Goal: Task Accomplishment & Management: Manage account settings

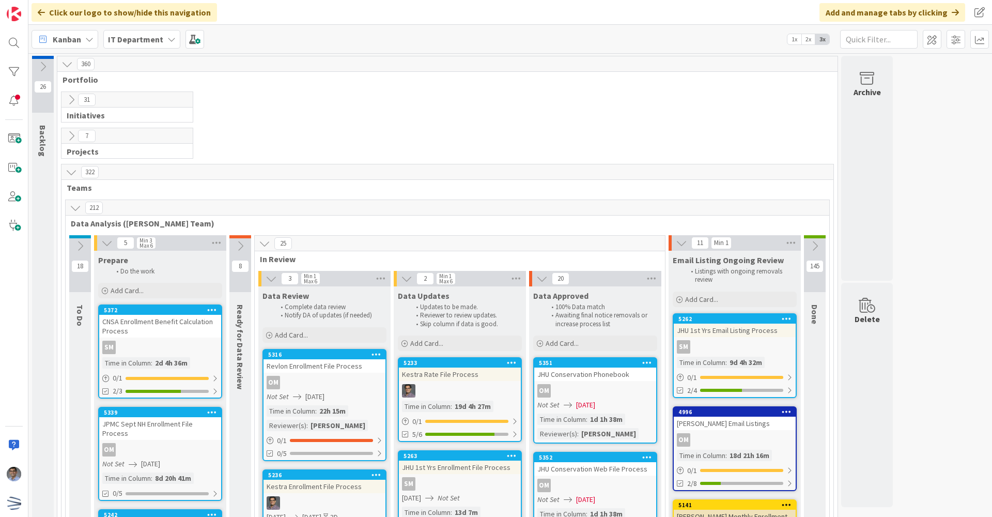
click at [70, 100] on icon at bounding box center [71, 99] width 11 height 11
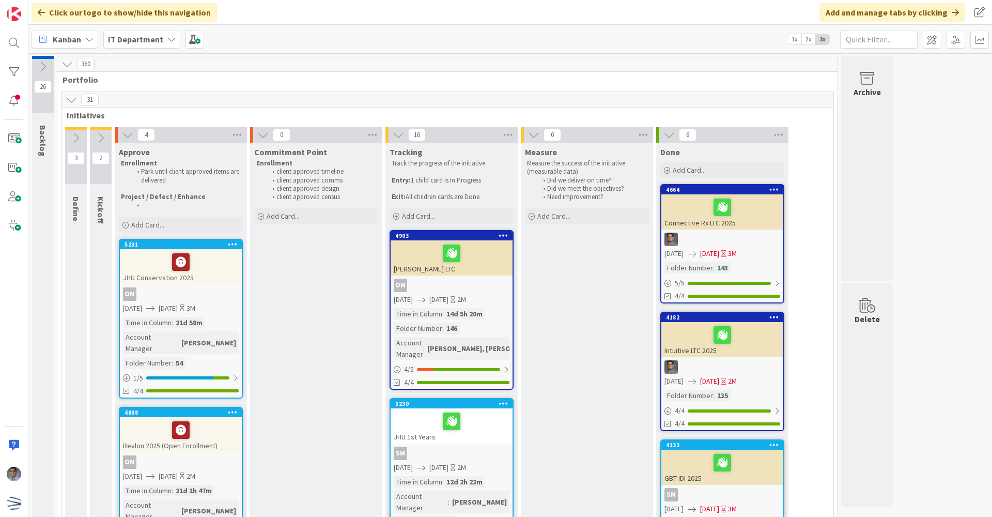
click at [778, 132] on icon at bounding box center [778, 134] width 13 height 15
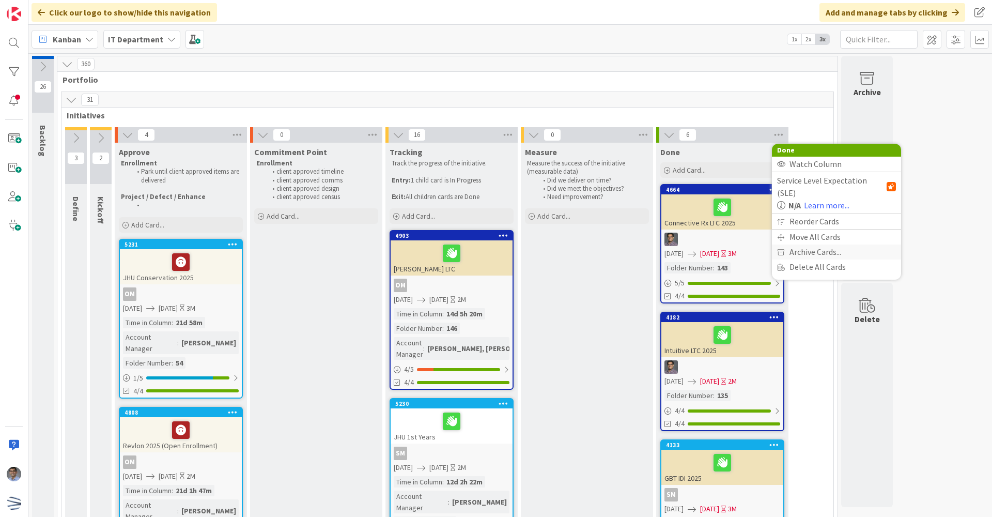
click at [808, 244] on span "Archive Cards..." at bounding box center [815, 251] width 52 height 15
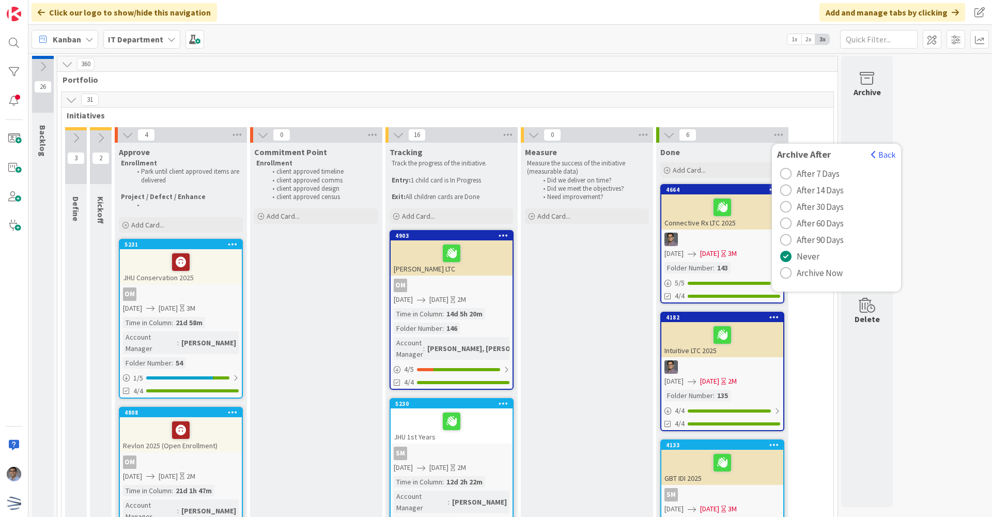
click at [803, 277] on span "Archive Now" at bounding box center [820, 272] width 46 height 15
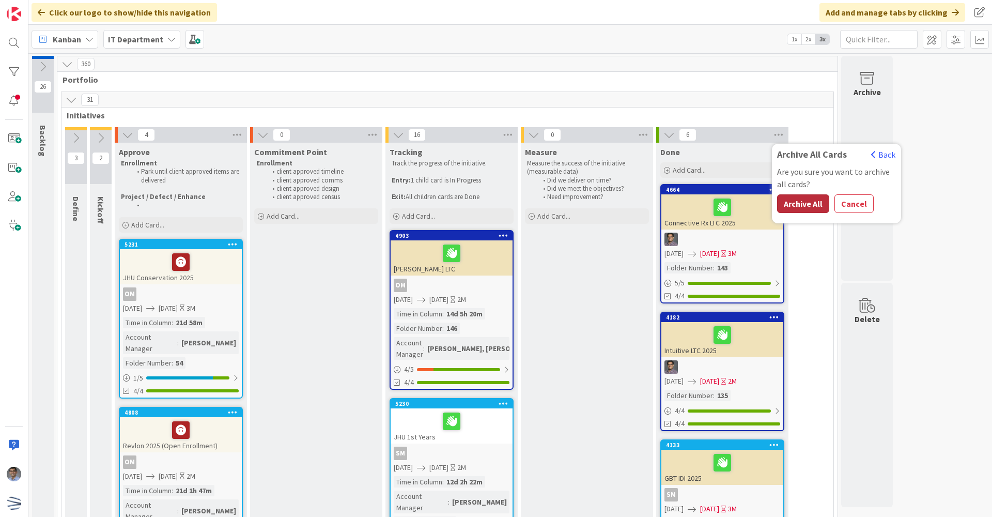
click at [814, 207] on button "Archive All" at bounding box center [803, 203] width 52 height 19
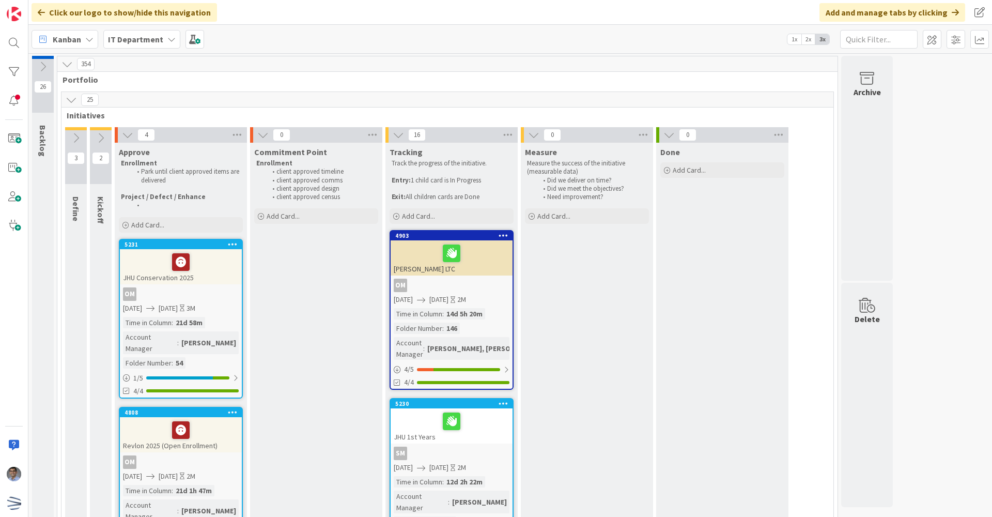
click at [70, 100] on icon at bounding box center [71, 99] width 11 height 11
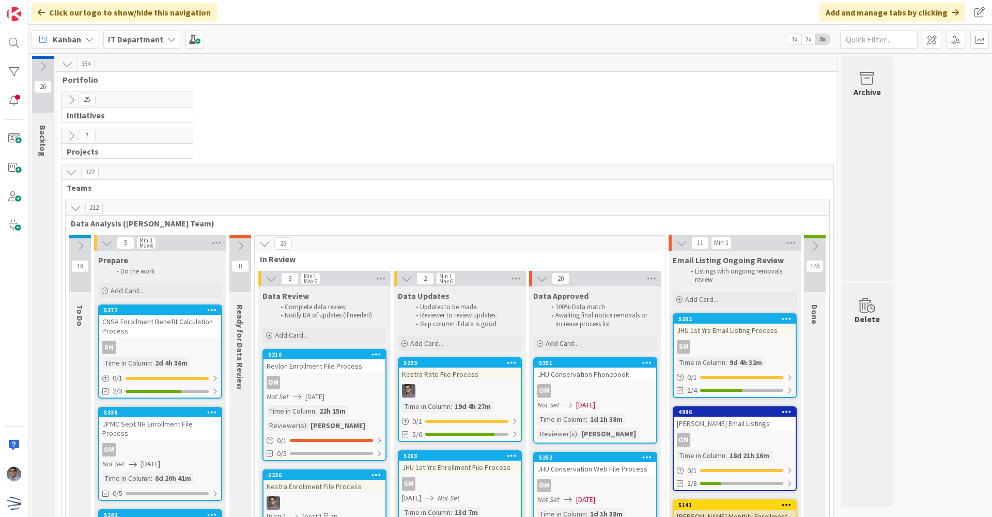
click at [68, 139] on icon at bounding box center [71, 135] width 11 height 11
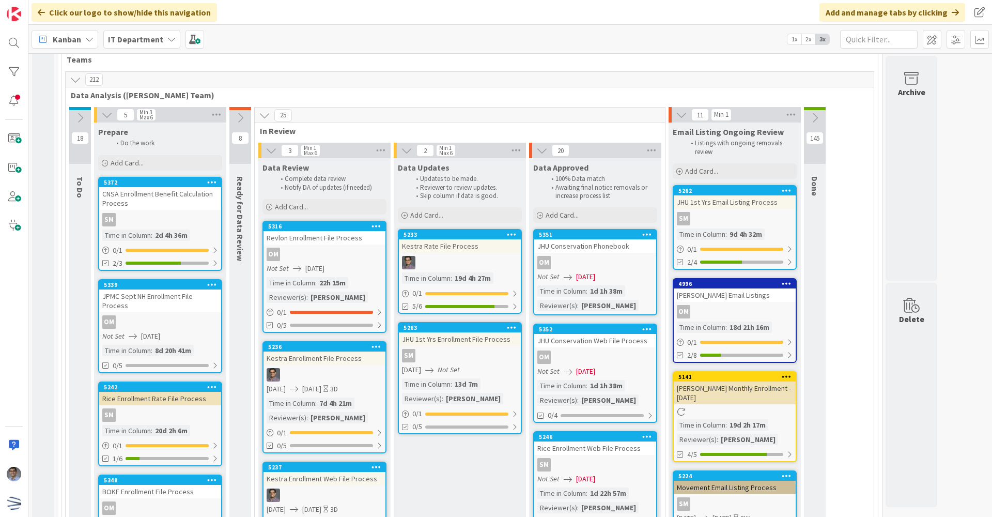
scroll to position [465, 0]
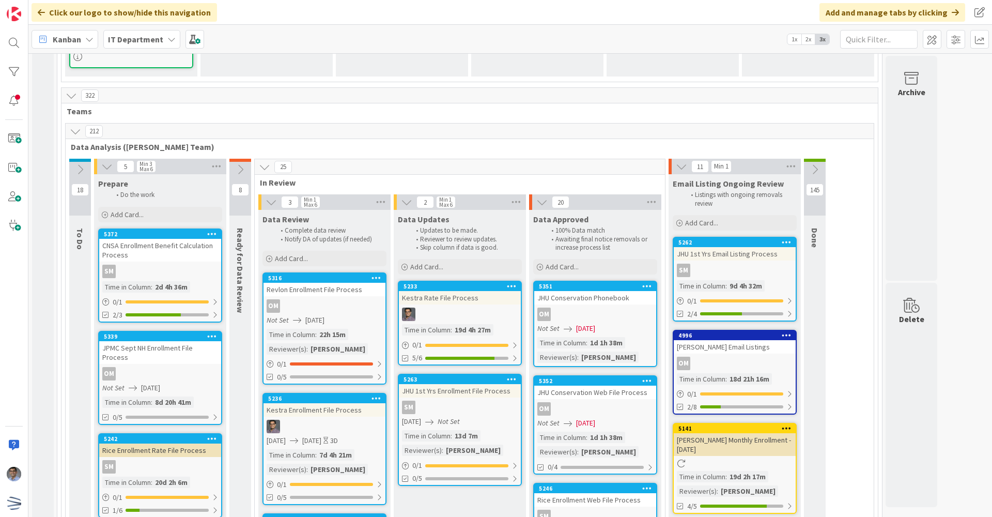
click at [73, 133] on icon at bounding box center [75, 131] width 11 height 11
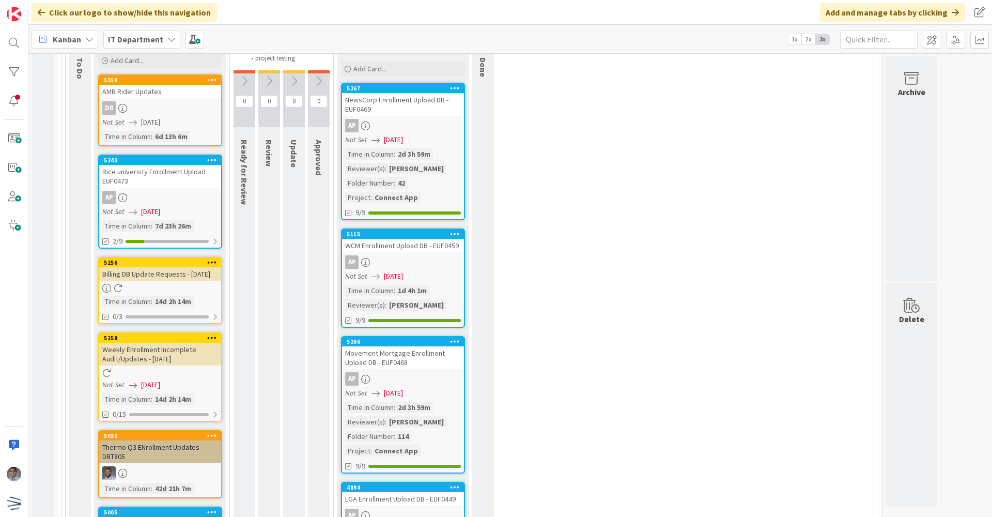
scroll to position [723, 0]
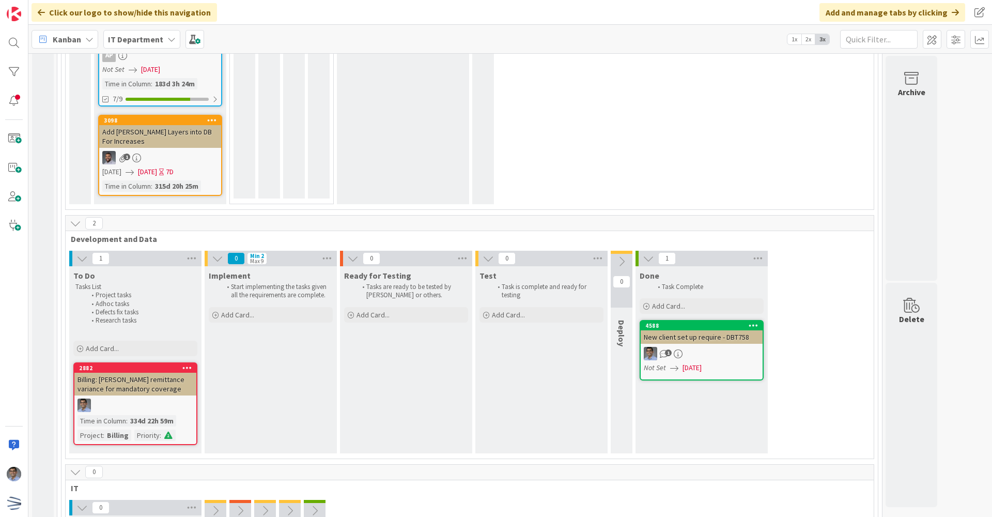
scroll to position [1911, 0]
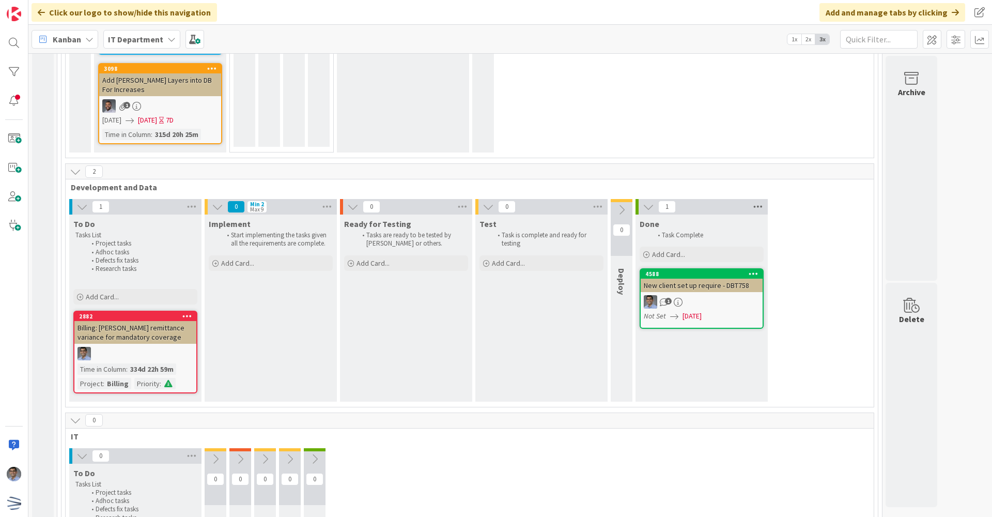
click at [758, 214] on icon at bounding box center [757, 206] width 13 height 15
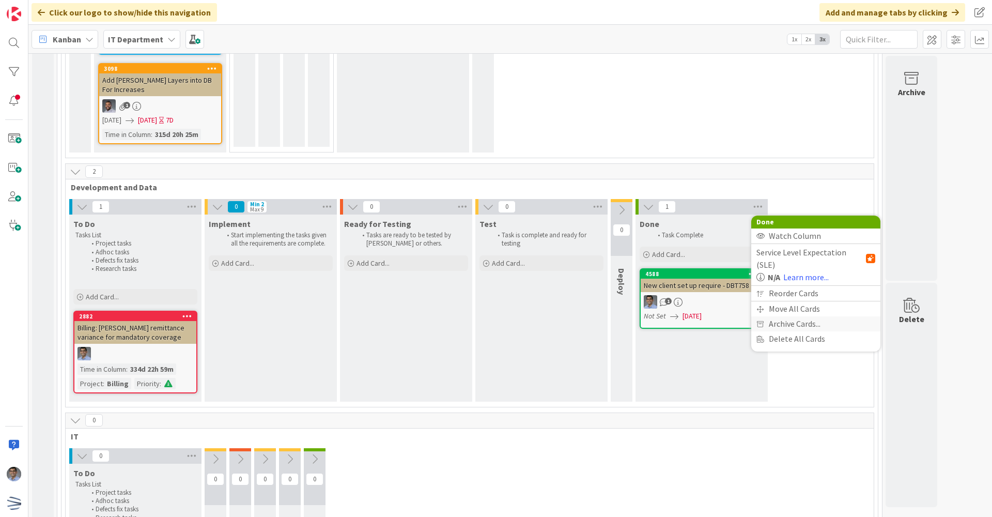
click at [796, 323] on span "Archive Cards..." at bounding box center [795, 323] width 52 height 15
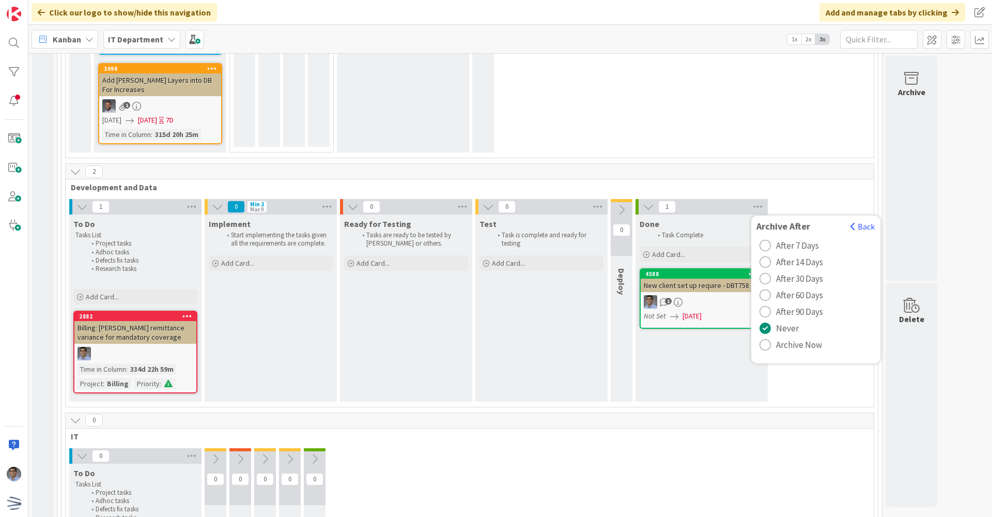
click at [801, 352] on span "Archive Now" at bounding box center [799, 344] width 46 height 15
click at [795, 285] on button "Archive All" at bounding box center [782, 275] width 52 height 19
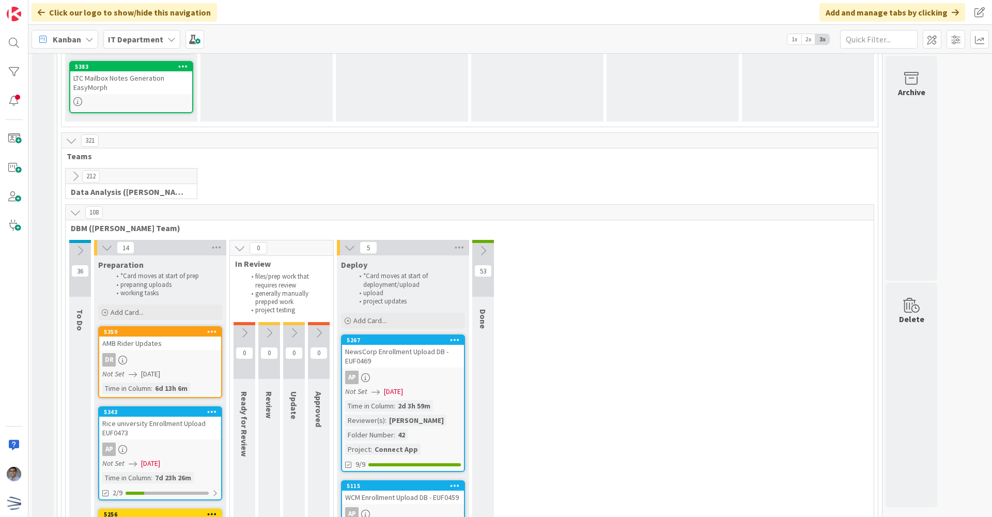
scroll to position [317, 0]
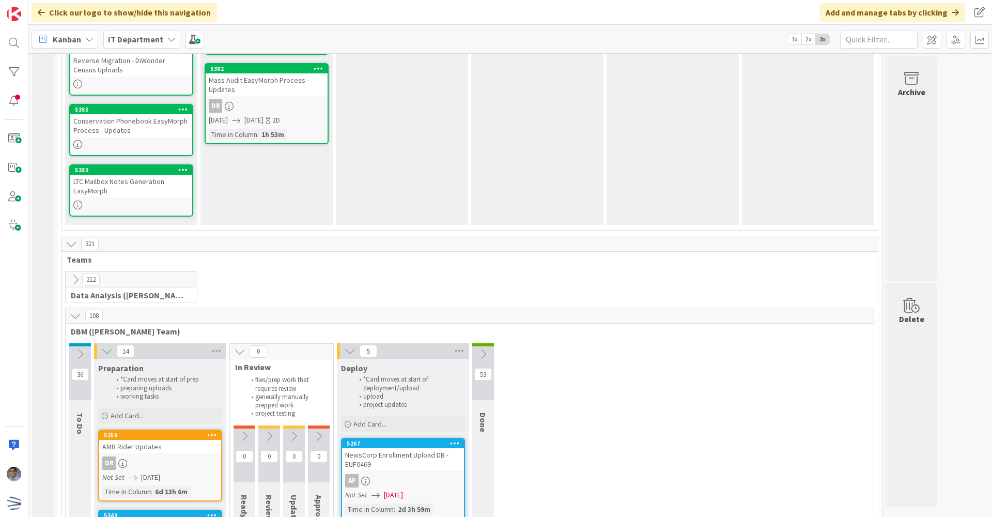
click at [480, 355] on icon at bounding box center [482, 353] width 11 height 11
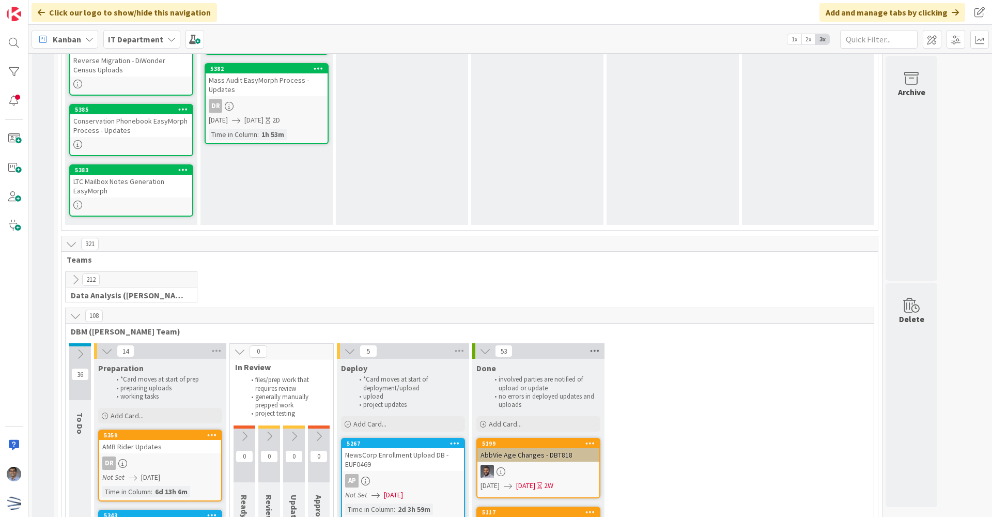
click at [598, 348] on icon at bounding box center [594, 350] width 13 height 15
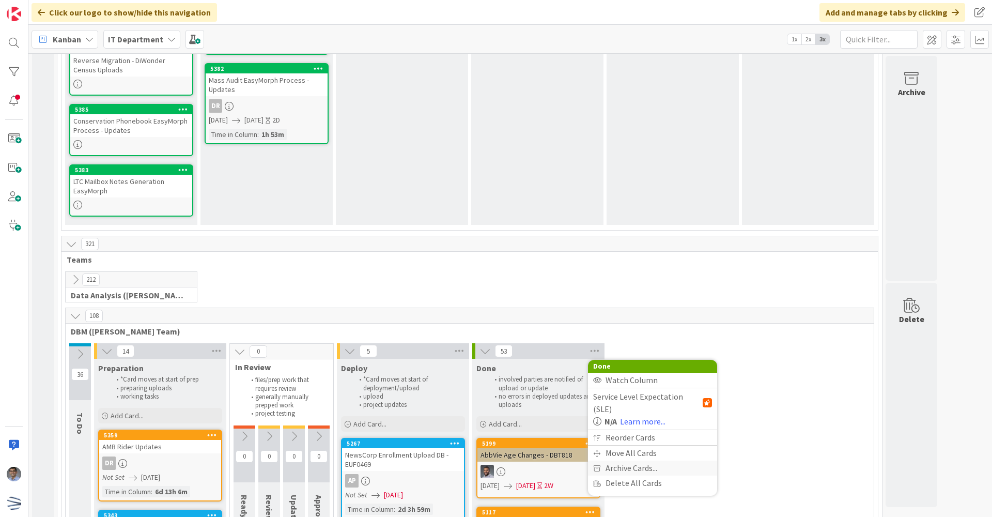
click at [630, 460] on span "Archive Cards..." at bounding box center [631, 467] width 52 height 15
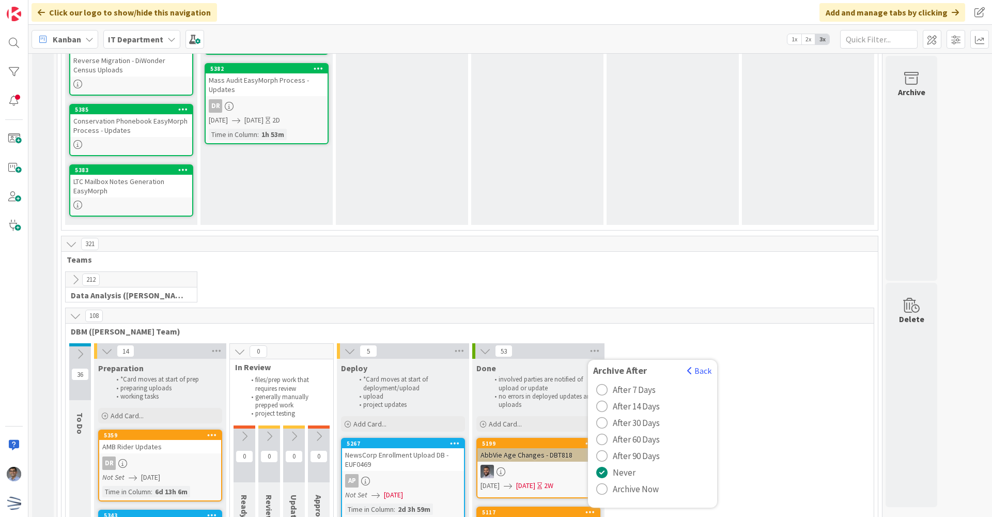
click at [634, 491] on span "Archive Now" at bounding box center [636, 488] width 46 height 15
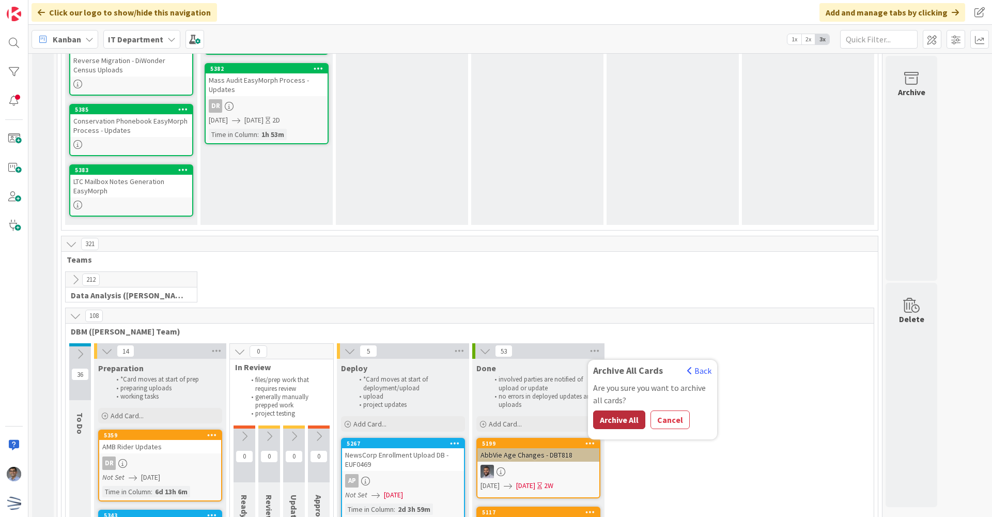
click at [619, 422] on button "Archive All" at bounding box center [619, 419] width 52 height 19
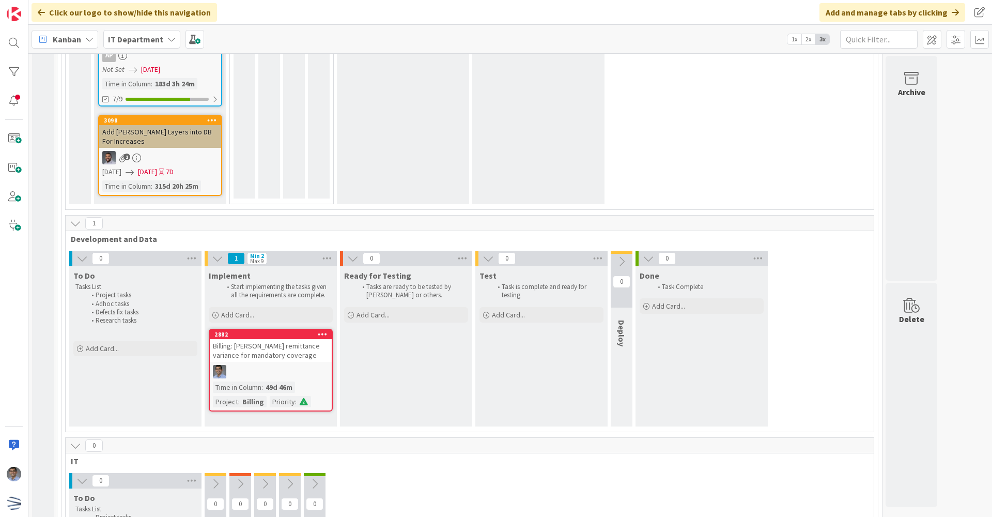
scroll to position [1963, 0]
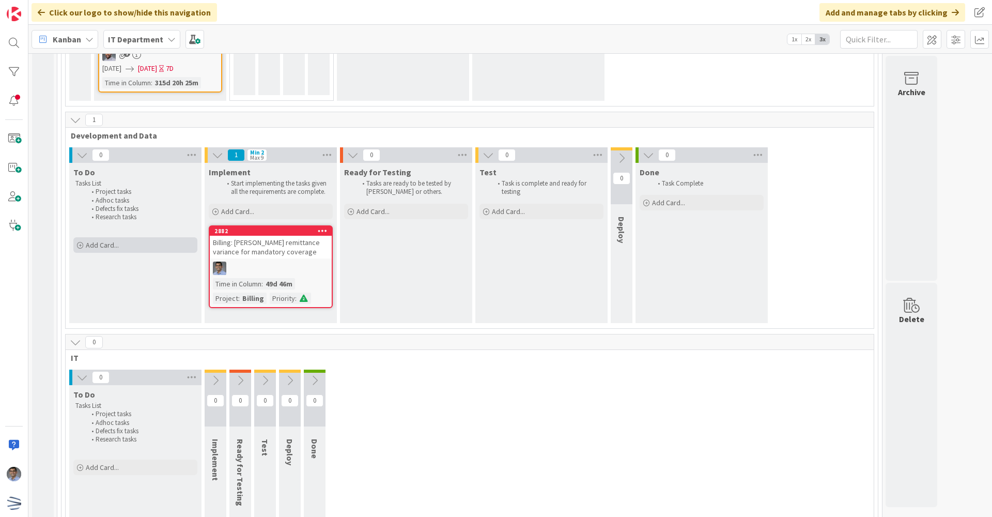
click at [103, 250] on span "Add Card..." at bounding box center [102, 244] width 33 height 9
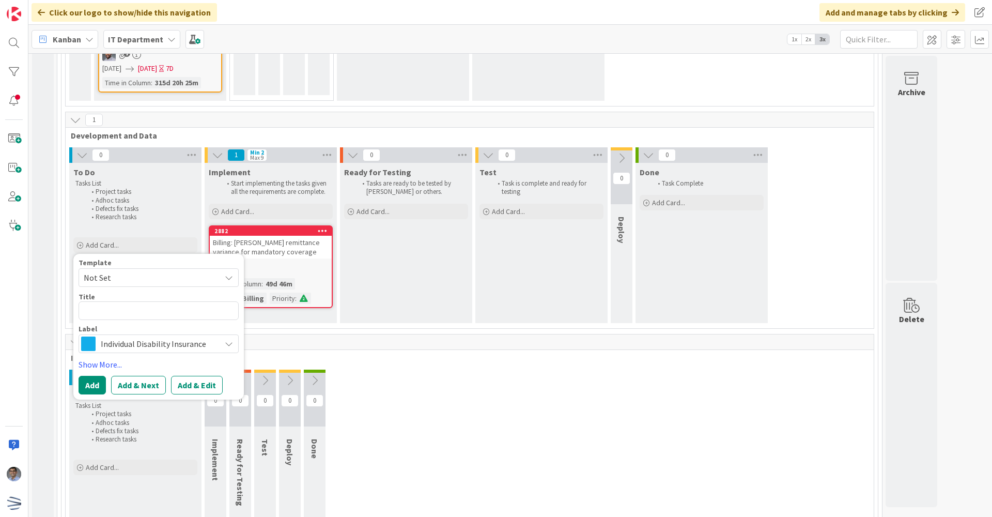
click at [125, 350] on span "Individual Disability Insurance" at bounding box center [158, 343] width 115 height 14
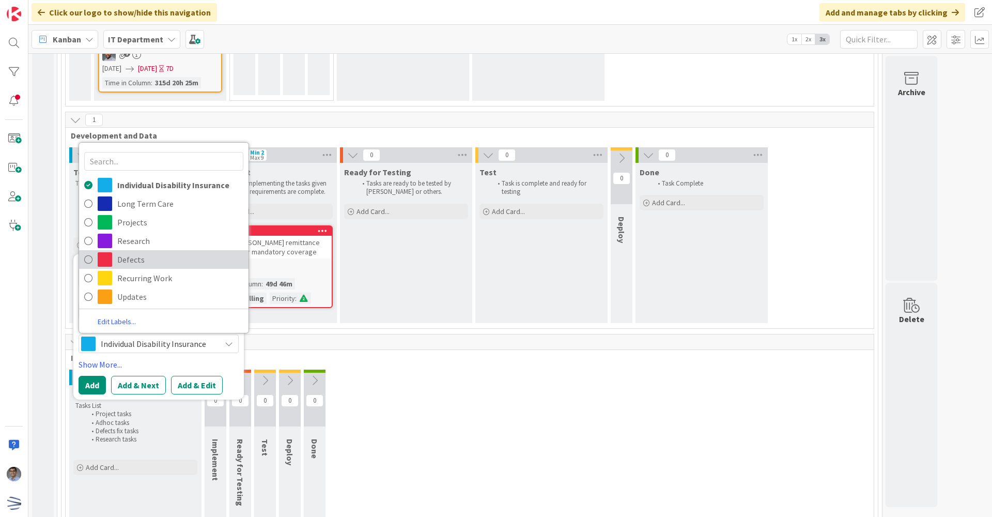
click at [128, 267] on span "Defects" at bounding box center [180, 259] width 126 height 15
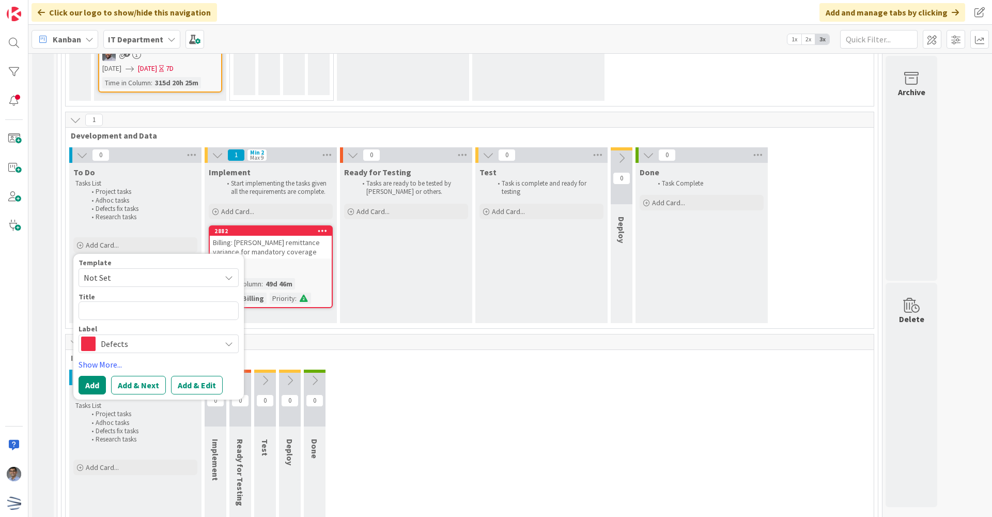
click at [120, 280] on span "Not Set" at bounding box center [148, 277] width 129 height 13
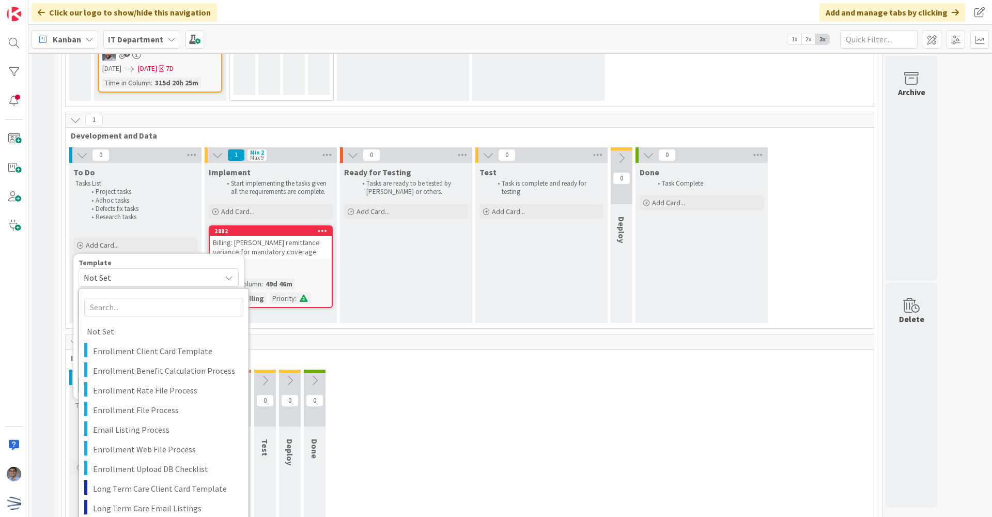
click at [120, 280] on span "Not Set" at bounding box center [148, 277] width 129 height 13
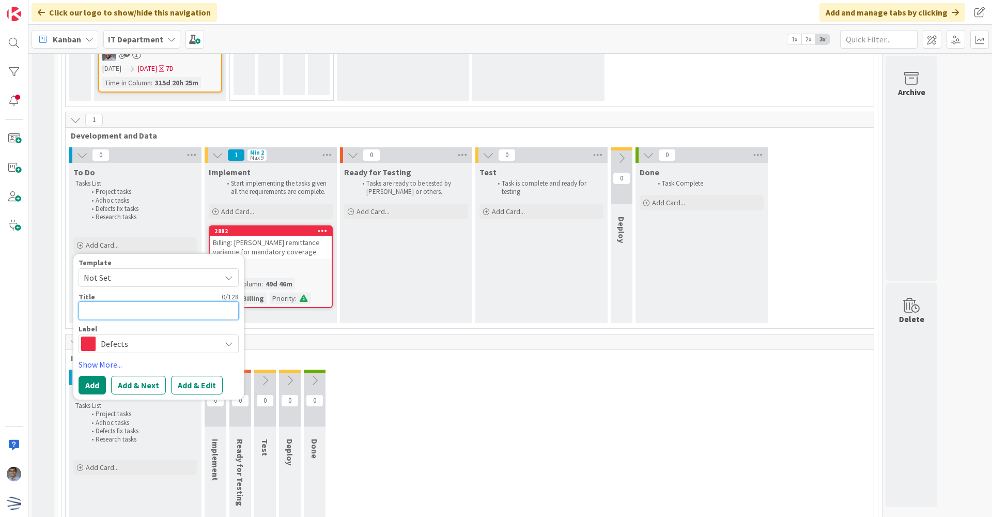
click at [112, 315] on textarea at bounding box center [159, 310] width 160 height 19
type textarea "x"
type textarea "B"
type textarea "x"
type textarea "Bi"
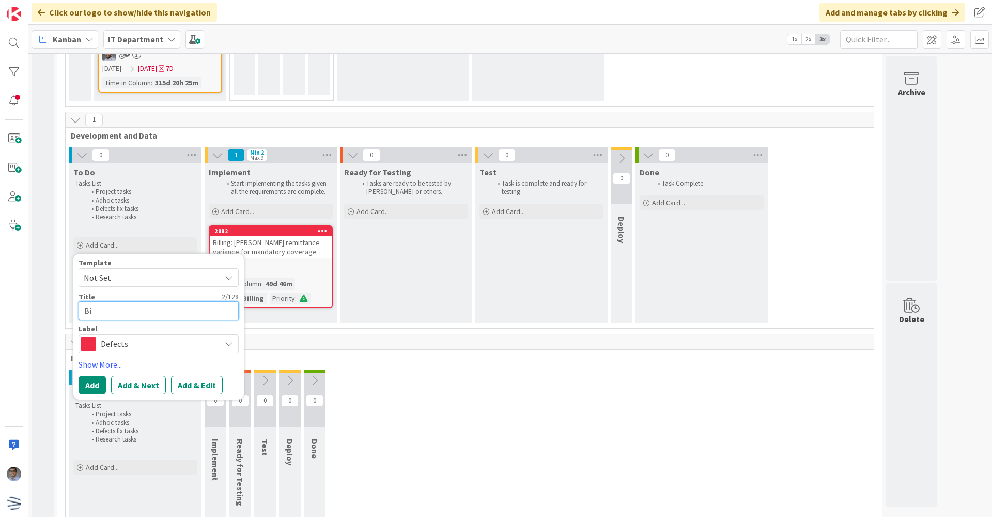
type textarea "x"
type textarea "Bil"
type textarea "x"
type textarea "Bill"
type textarea "x"
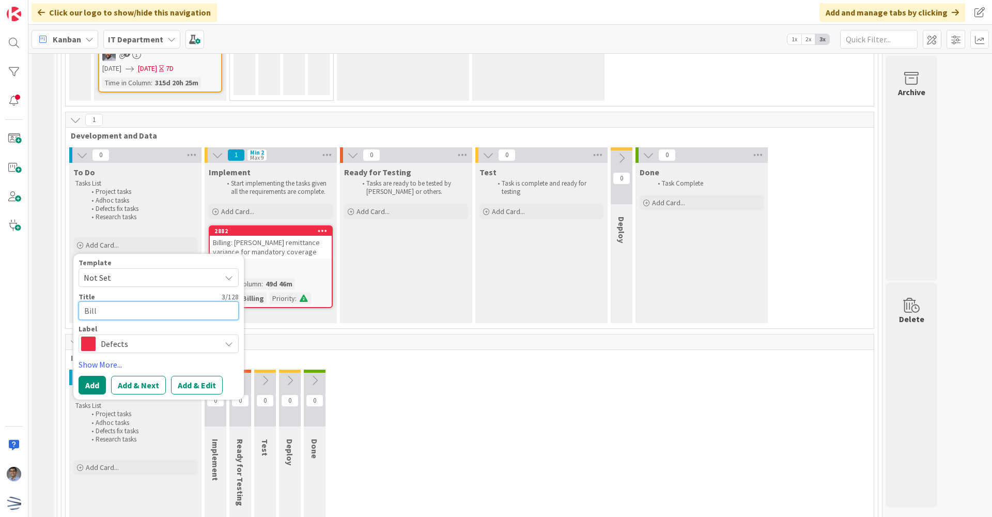
type textarea "Billi"
type textarea "x"
type textarea "Billin"
type textarea "x"
type textarea "Billing"
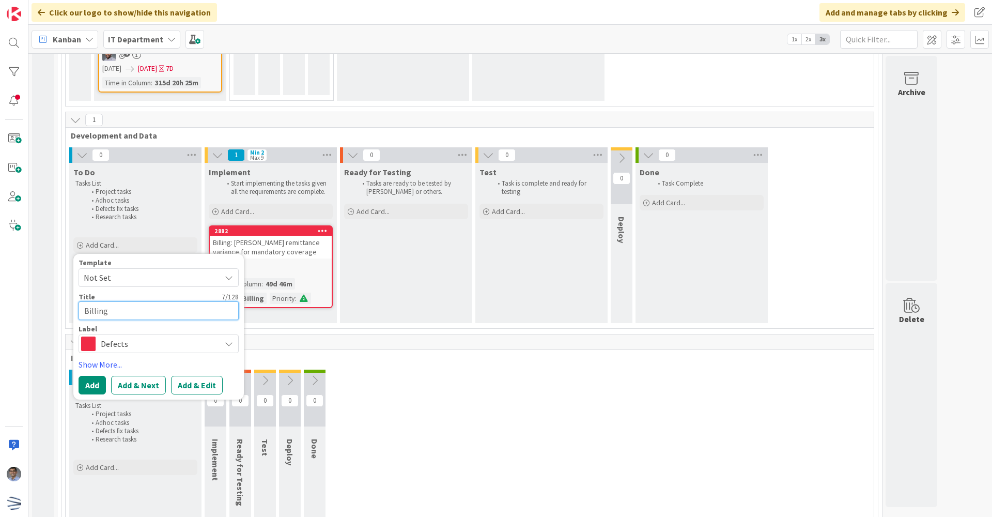
type textarea "x"
type textarea "Billing:"
type textarea "x"
type textarea "Billing:"
type textarea "x"
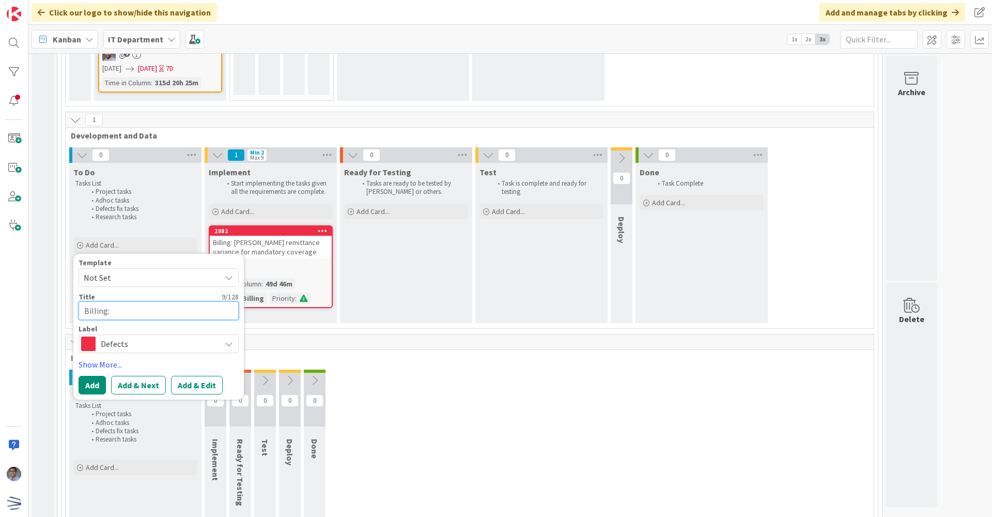
type textarea "Billing:"
type textarea "x"
type textarea "Billing: S"
type textarea "x"
type textarea "Billing: Sh"
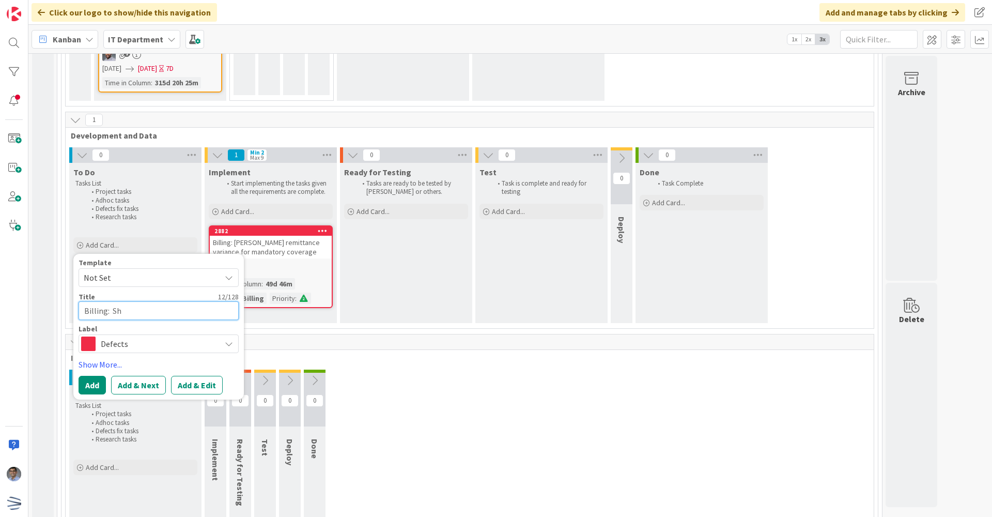
type textarea "x"
type textarea "Billing: Sha"
type textarea "x"
type textarea "Billing: Sham"
type textarea "x"
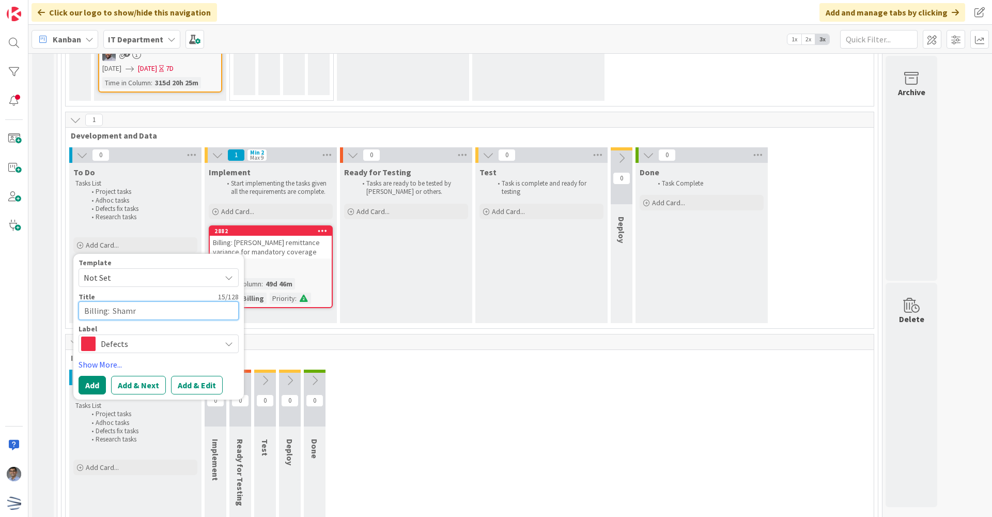
type textarea "Billing: [PERSON_NAME]"
type textarea "x"
type textarea "Billing: Shamroc"
type textarea "x"
type textarea "Billing: Shamrock"
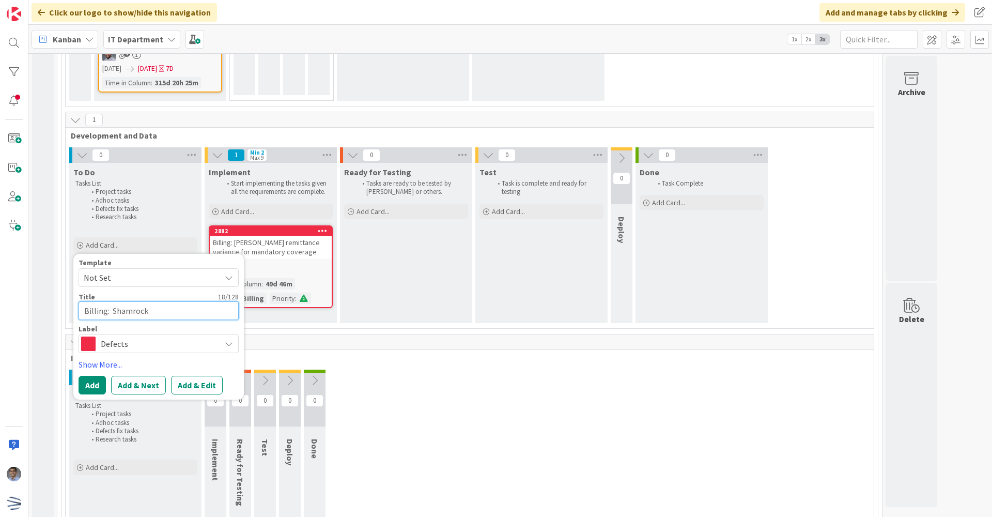
type textarea "x"
type textarea "Billing: Shamrock"
type textarea "x"
type textarea "Billing: Shamrock B"
type textarea "x"
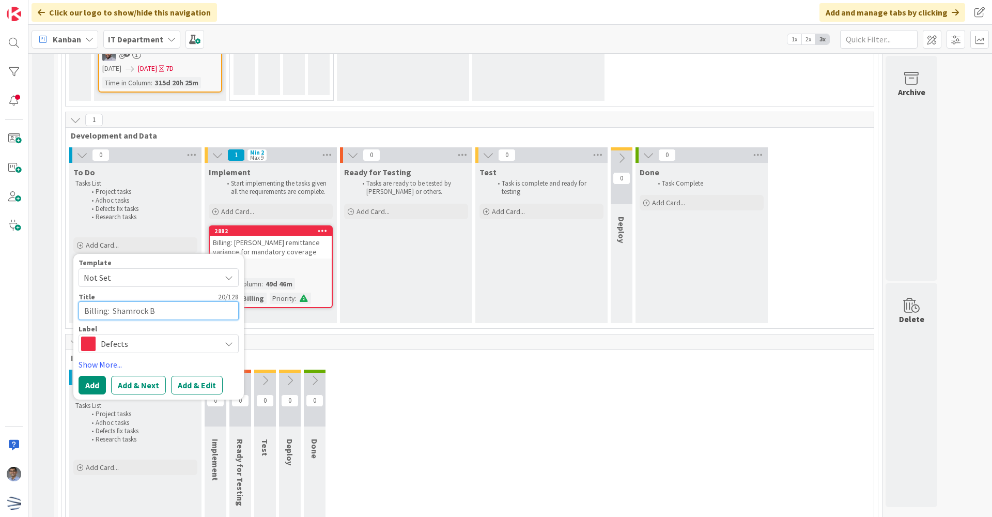
type textarea "Billing: Shamrock Ba"
type textarea "x"
type textarea "Billing: Shamrock Bac"
type textarea "x"
type textarea "Billing: Shamrock Backu"
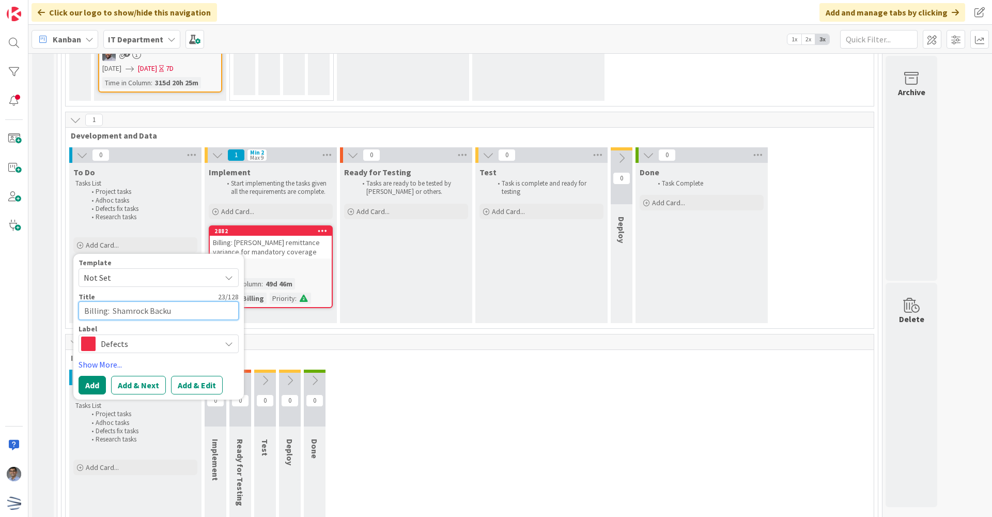
type textarea "x"
type textarea "Billing: Shamrock Backup"
type textarea "x"
type textarea "Billing: Shamrock Backup"
type textarea "x"
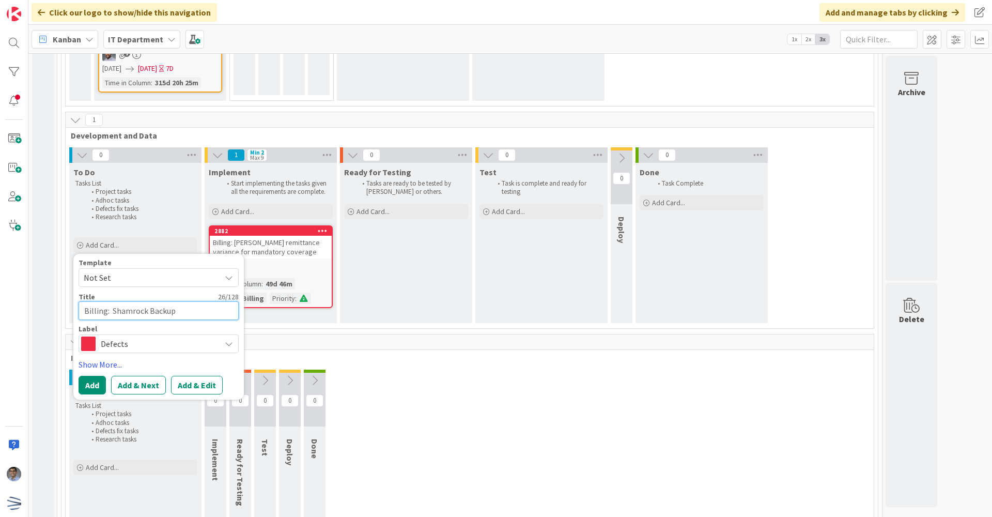
type textarea "Billing: Shamrock Backup F"
type textarea "x"
type textarea "Billing: Shamrock Backup Fi"
type textarea "x"
type textarea "Billing: Shamrock Backup Fil"
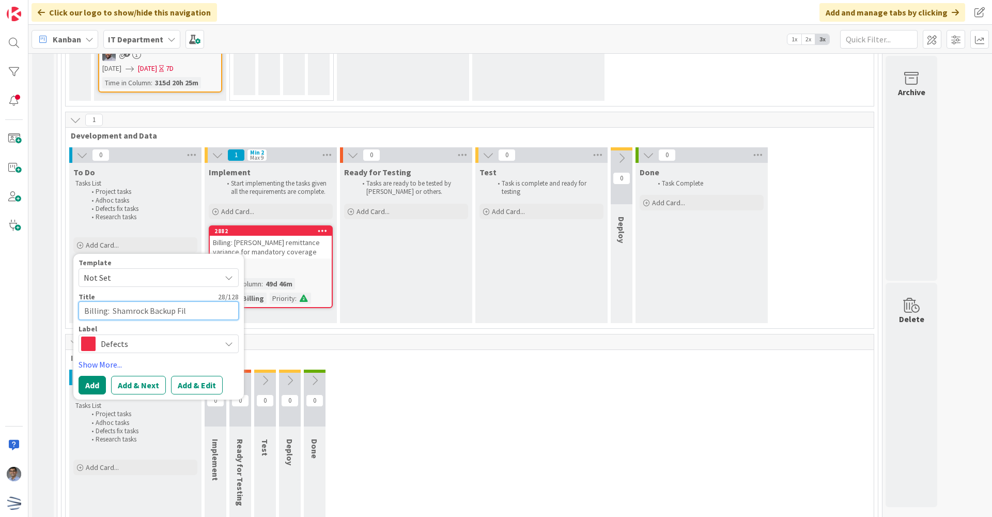
type textarea "x"
type textarea "Billing: Shamrock Backup File"
type textarea "x"
type textarea "Billing: Shamrock Backup File"
type textarea "x"
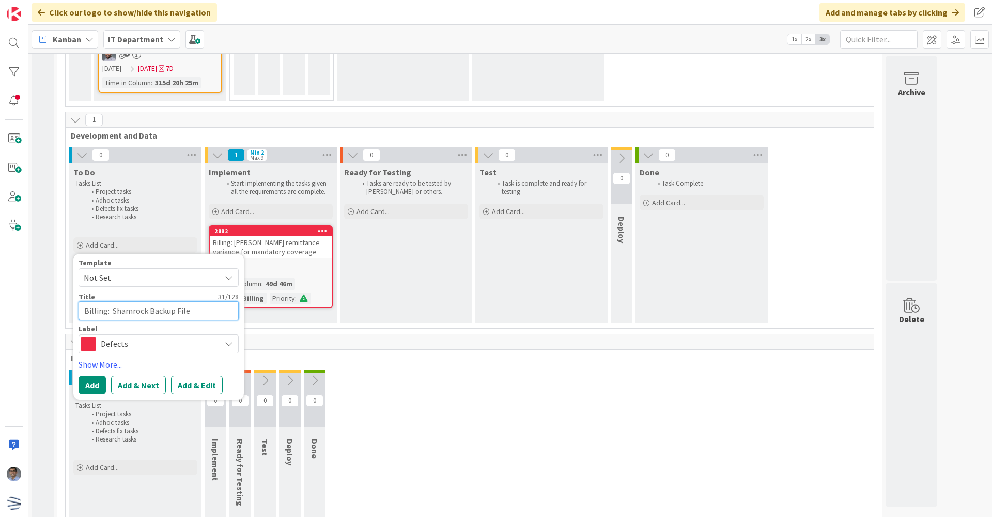
type textarea "Billing: Shamrock Backup File i"
type textarea "x"
type textarea "Billing: Shamrock Backup File is"
type textarea "x"
type textarea "Billing: Shamrock Backup File is"
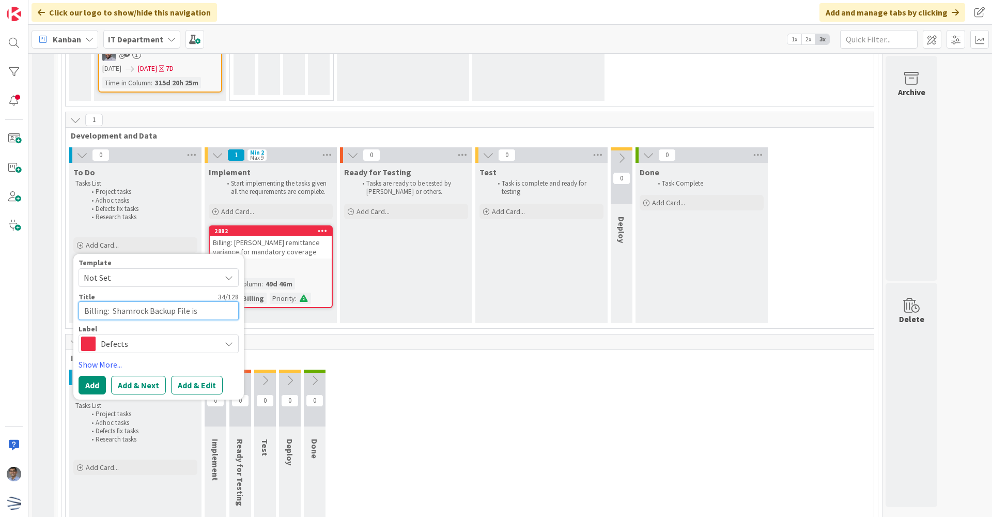
type textarea "x"
type textarea "Billing: Shamrock Backup File is e"
type textarea "x"
type textarea "Billing: Shamrock Backup File is em"
type textarea "x"
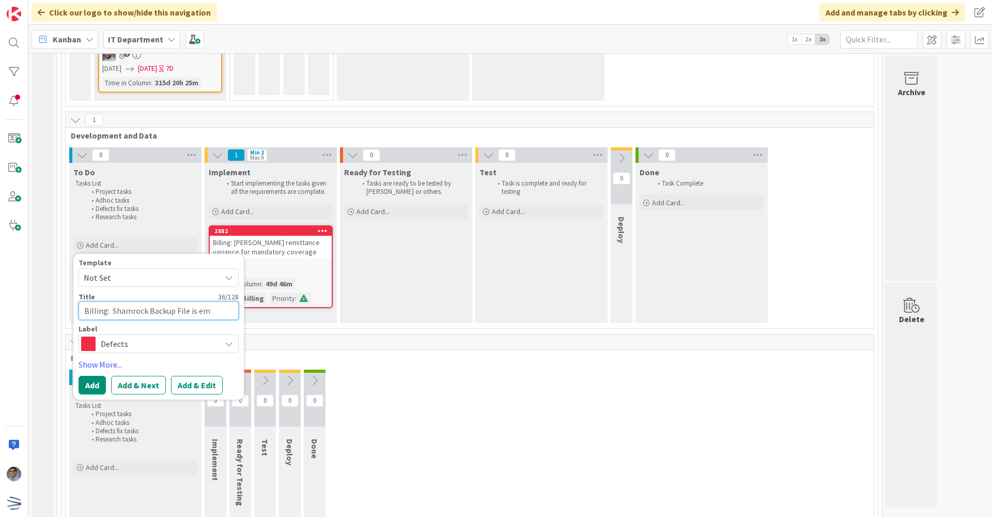
type textarea "Billing: Shamrock Backup File is emp"
type textarea "x"
type textarea "Billing: Shamrock Backup File is empt"
type textarea "x"
type textarea "Billing: Shamrock Backup File is empty"
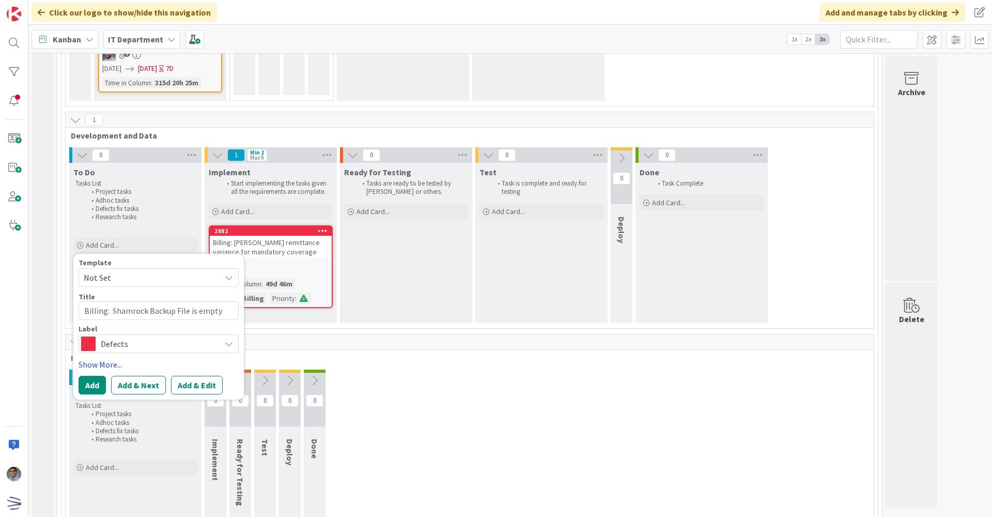
click at [105, 370] on link "Show More..." at bounding box center [159, 364] width 160 height 12
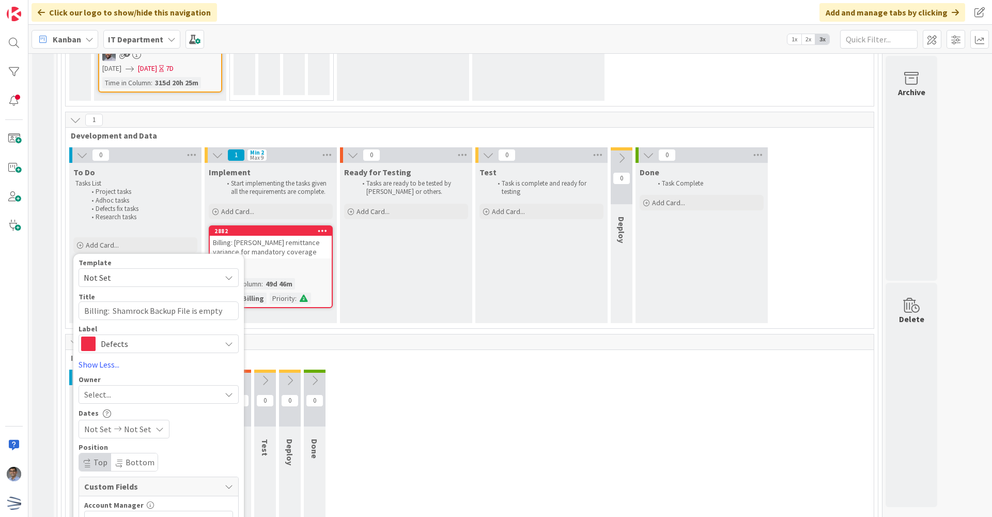
click at [104, 403] on div "Select..." at bounding box center [159, 394] width 160 height 19
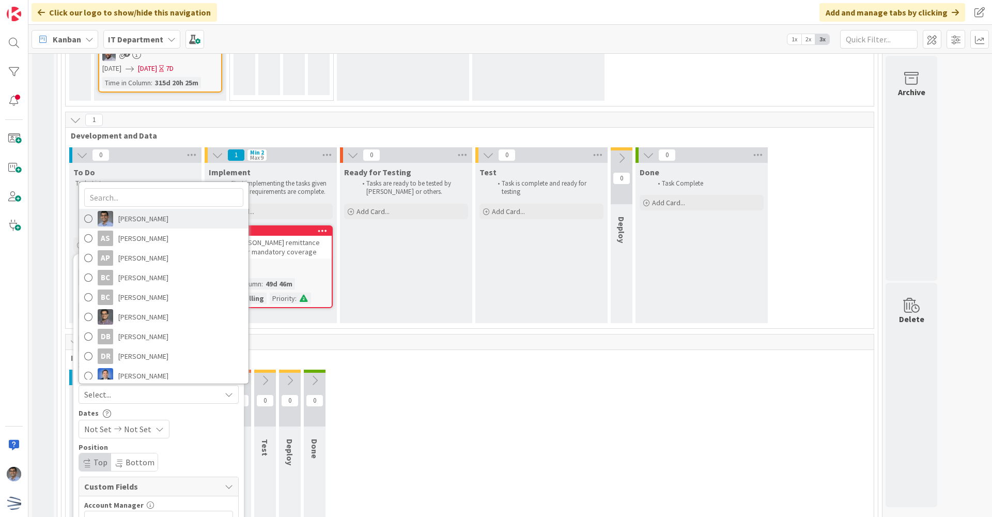
click at [131, 226] on span "[PERSON_NAME]" at bounding box center [143, 218] width 50 height 15
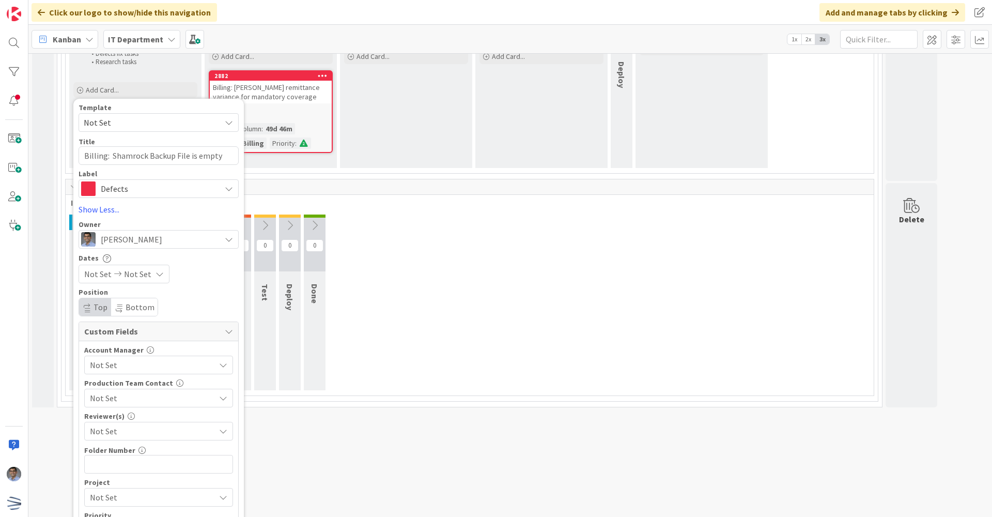
scroll to position [2183, 0]
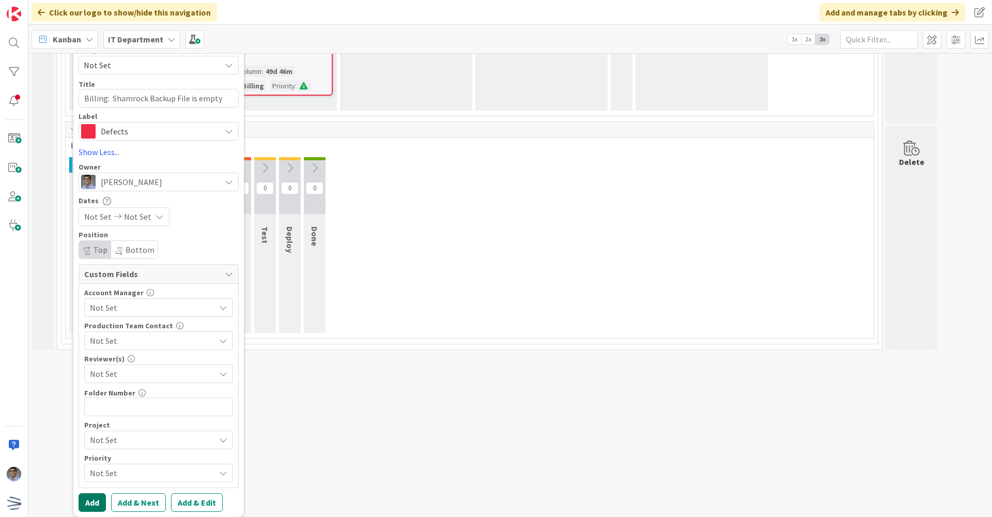
click at [96, 500] on button "Add" at bounding box center [92, 502] width 27 height 19
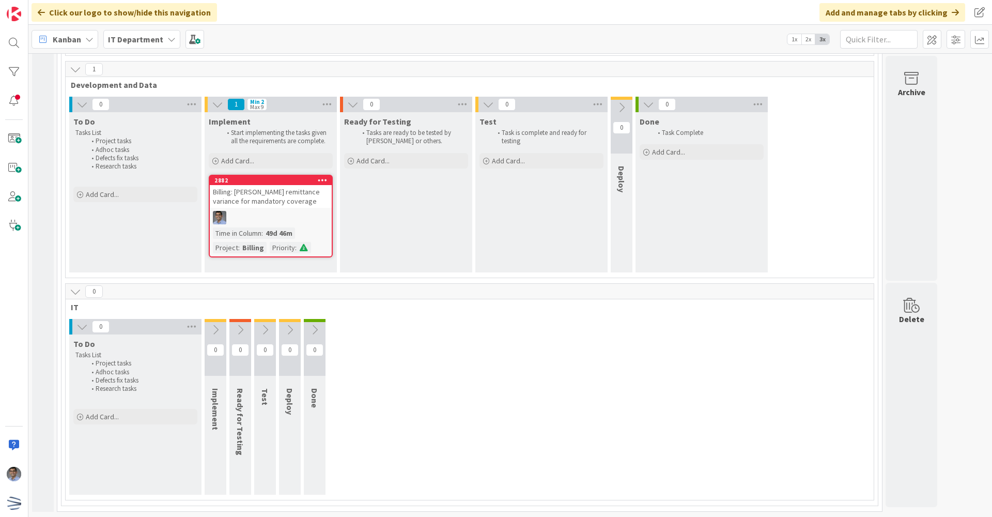
scroll to position [2021, 0]
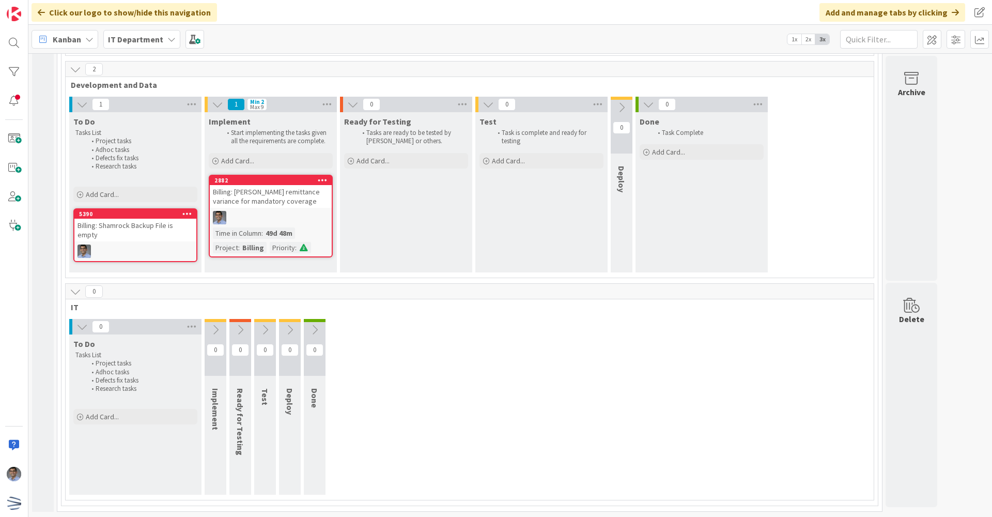
click at [117, 229] on div "Billing: Shamrock Backup File is empty" at bounding box center [135, 230] width 122 height 23
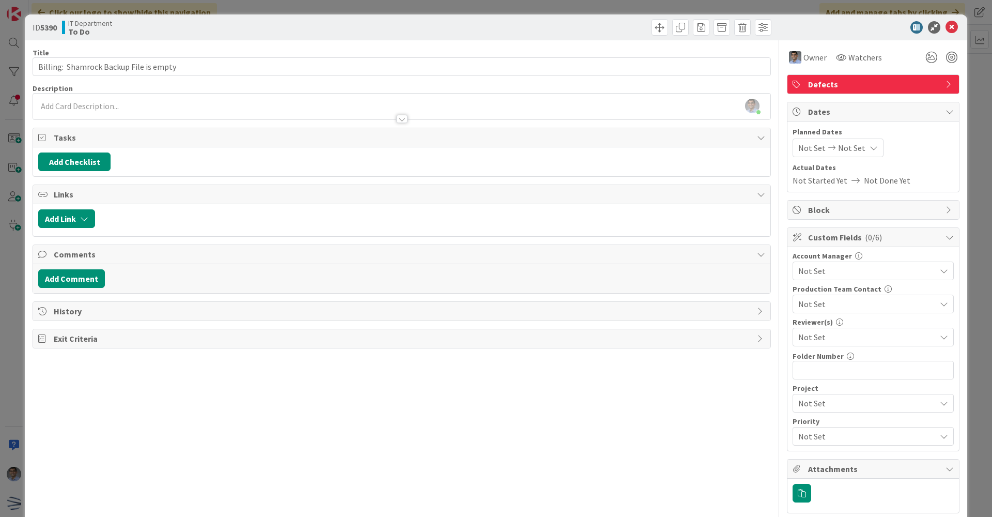
scroll to position [73, 0]
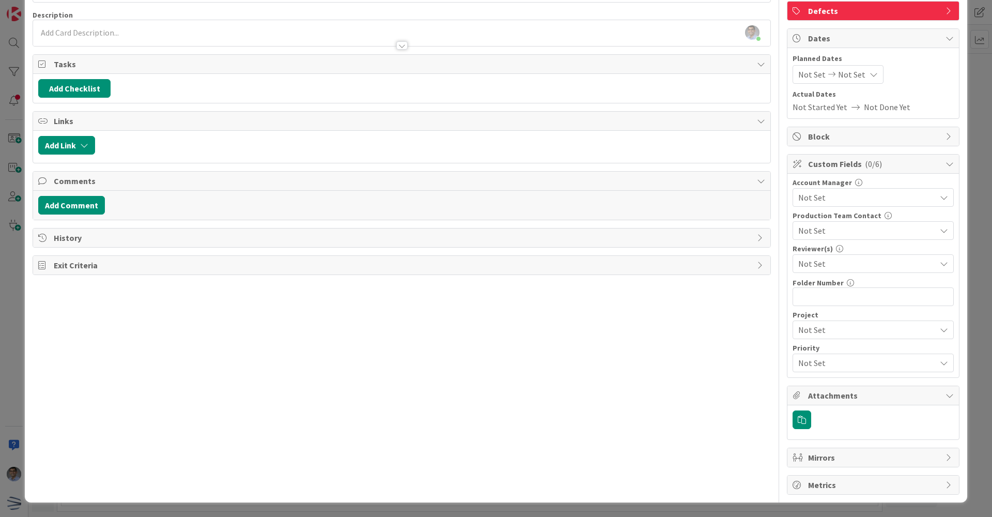
click at [824, 327] on span "Not Set" at bounding box center [864, 329] width 132 height 14
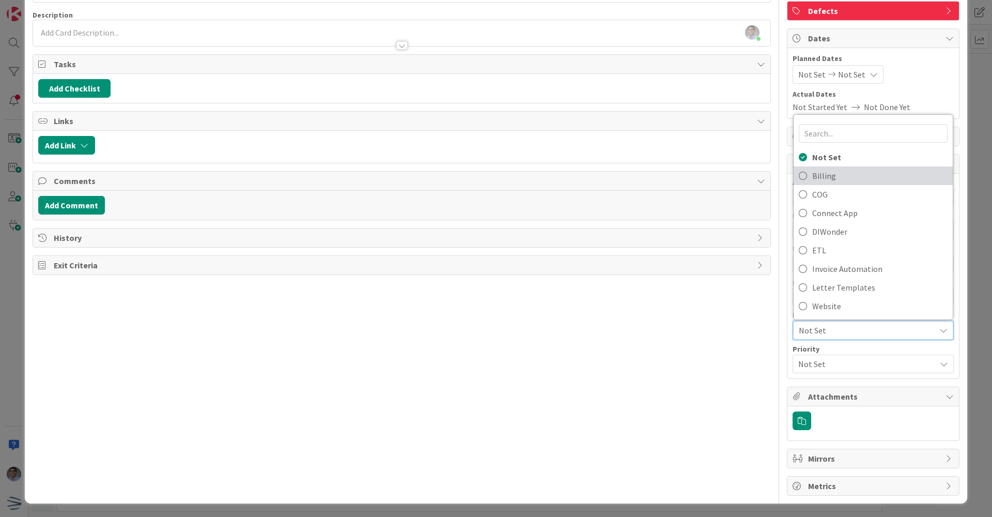
click at [841, 175] on span "Billing" at bounding box center [879, 175] width 135 height 15
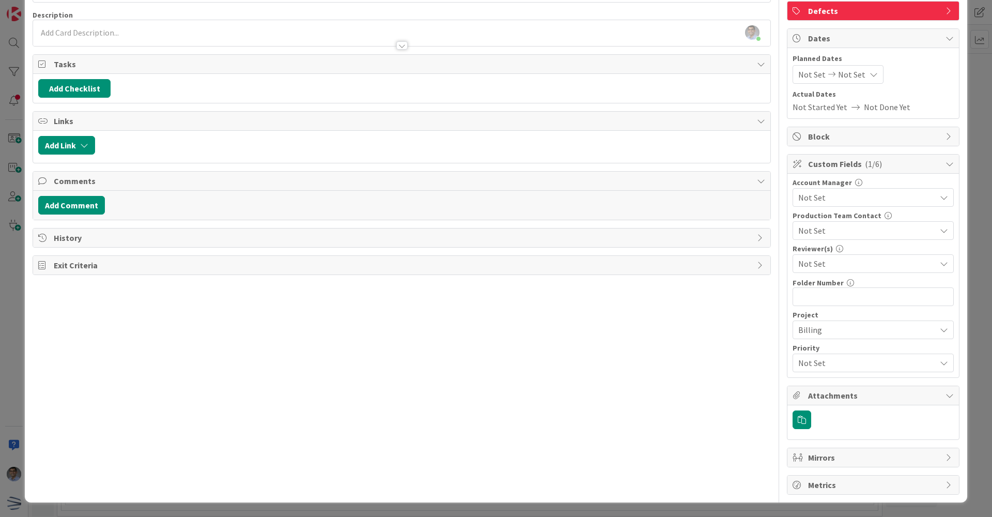
scroll to position [2034, 0]
click at [827, 352] on div "Priority Not Set" at bounding box center [872, 358] width 161 height 28
click at [828, 358] on span "Not Set" at bounding box center [864, 362] width 132 height 14
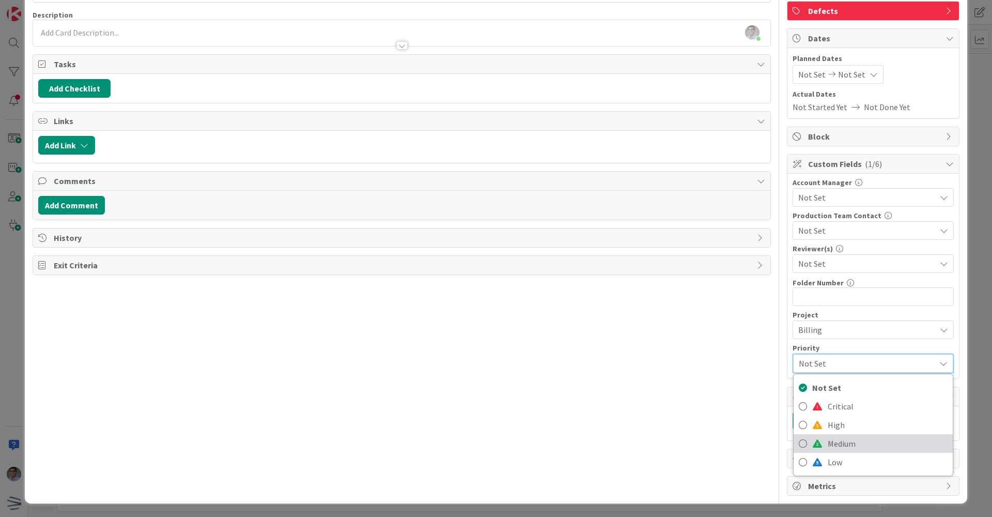
click at [837, 442] on span "Medium" at bounding box center [888, 443] width 120 height 15
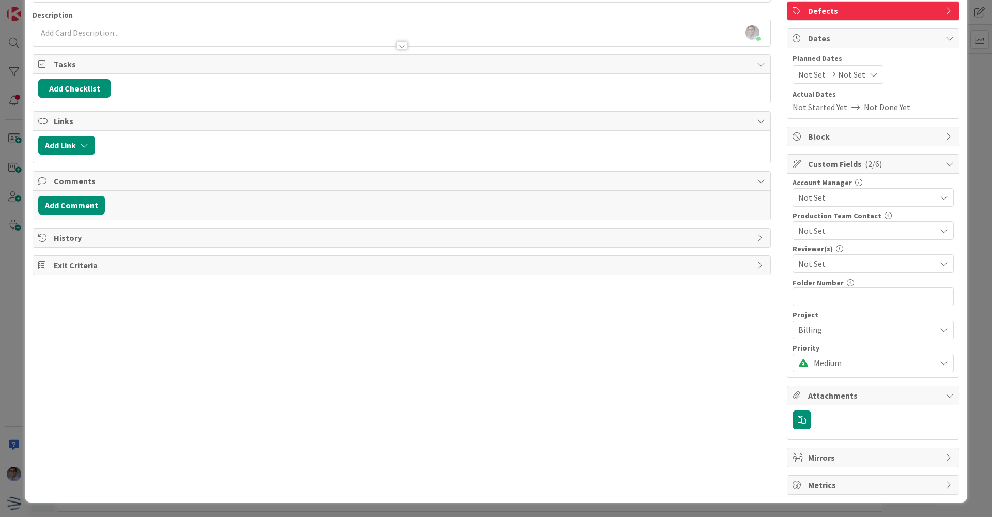
scroll to position [0, 0]
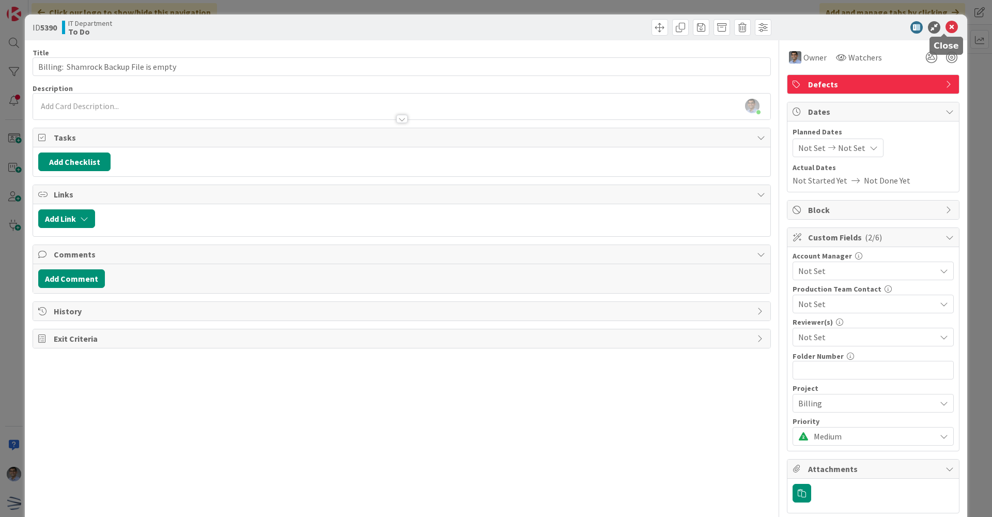
click at [947, 31] on icon at bounding box center [951, 27] width 12 height 12
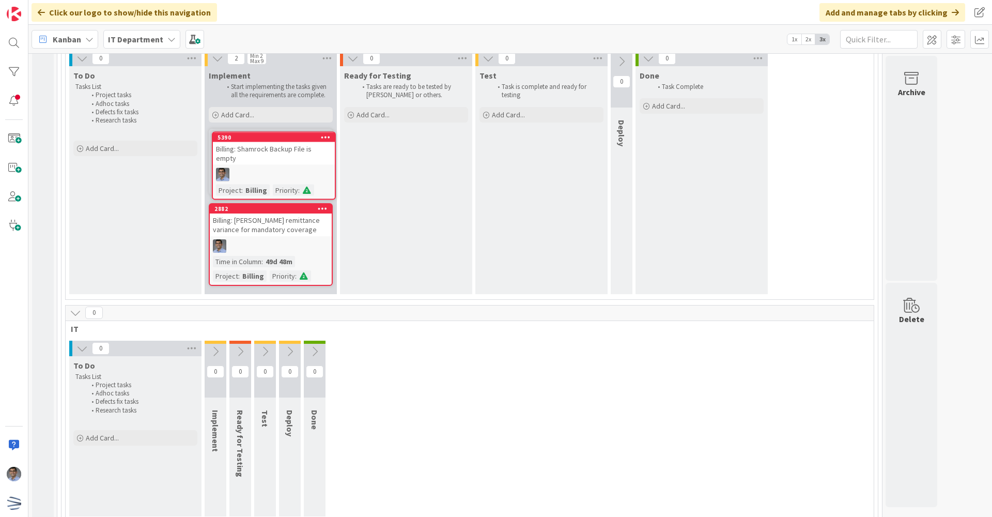
scroll to position [2048, 0]
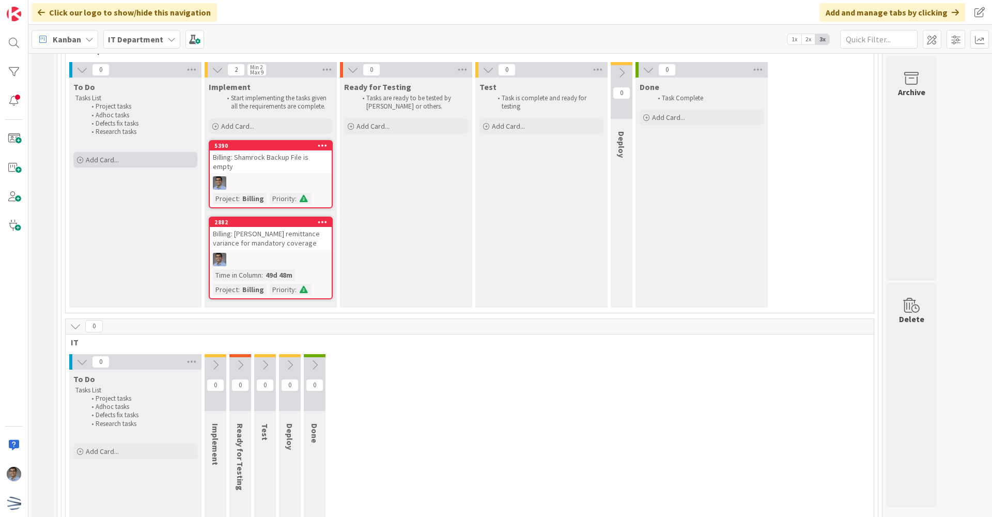
click at [129, 167] on div "Add Card..." at bounding box center [135, 159] width 124 height 15
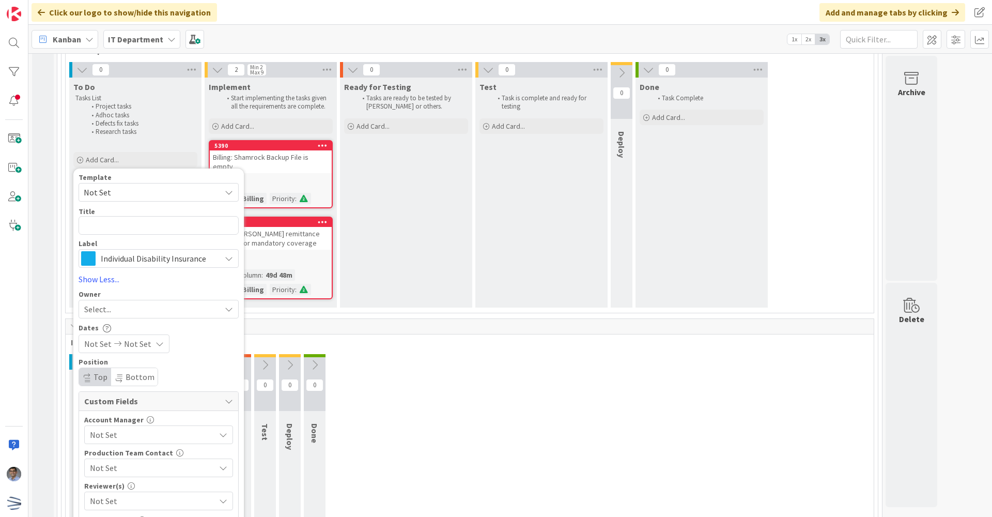
click at [134, 259] on span "Individual Disability Insurance" at bounding box center [158, 258] width 115 height 14
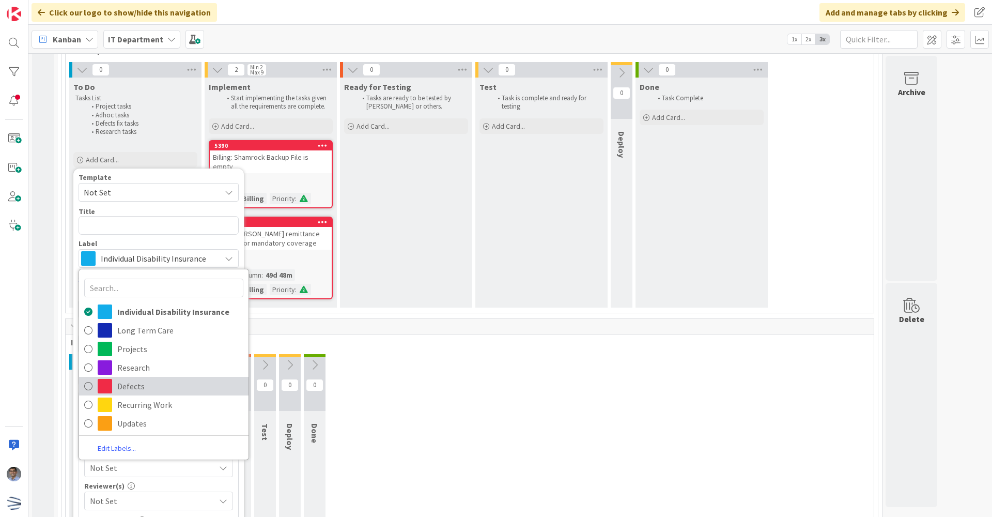
click at [131, 394] on span "Defects" at bounding box center [180, 385] width 126 height 15
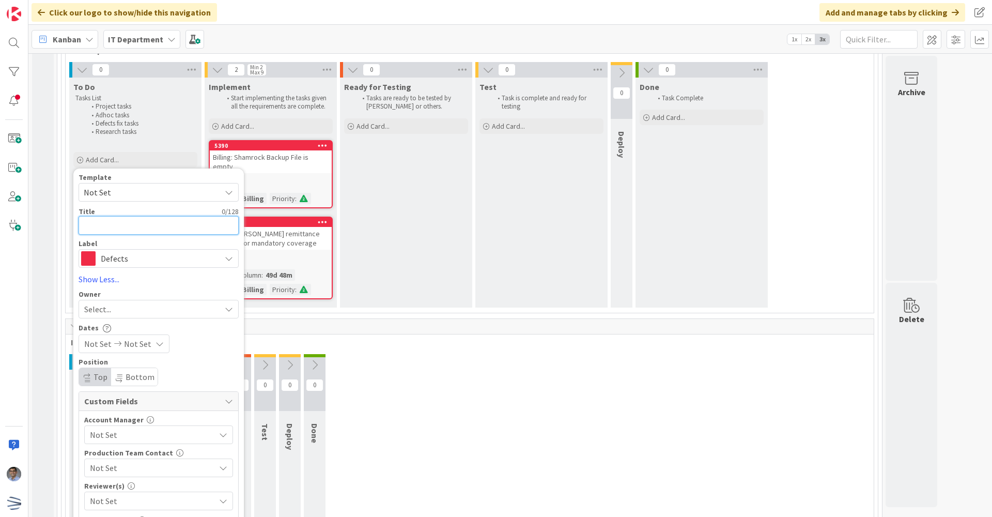
click at [104, 235] on textarea at bounding box center [159, 225] width 160 height 19
type textarea "x"
type textarea "B"
type textarea "x"
type textarea "Bi"
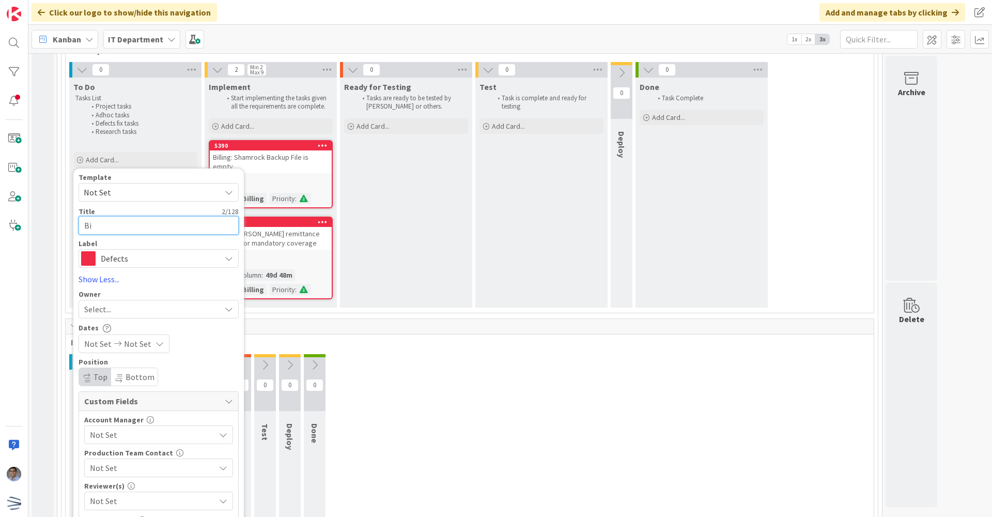
type textarea "x"
type textarea "Bil"
type textarea "x"
type textarea "Bill"
type textarea "x"
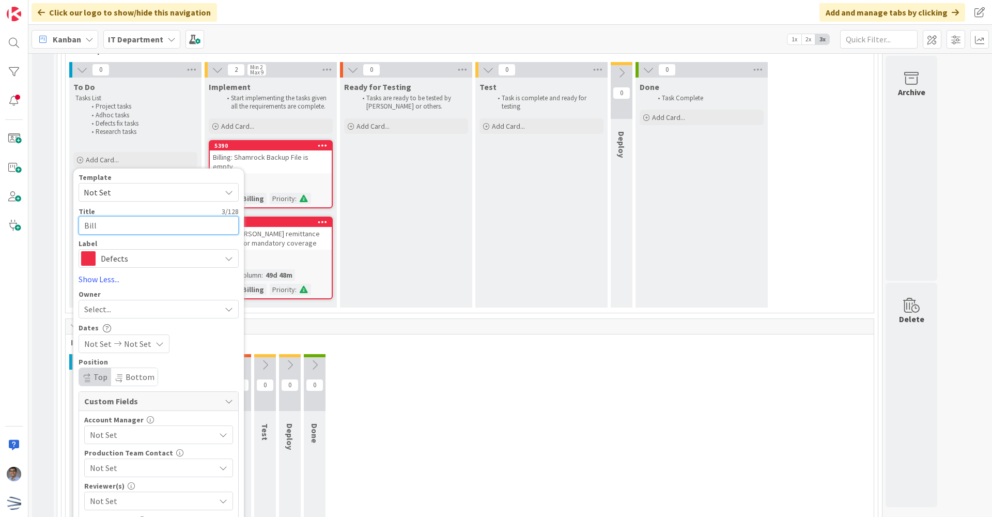
type textarea "Billi"
type textarea "x"
type textarea "Billin"
type textarea "x"
type textarea "Billing"
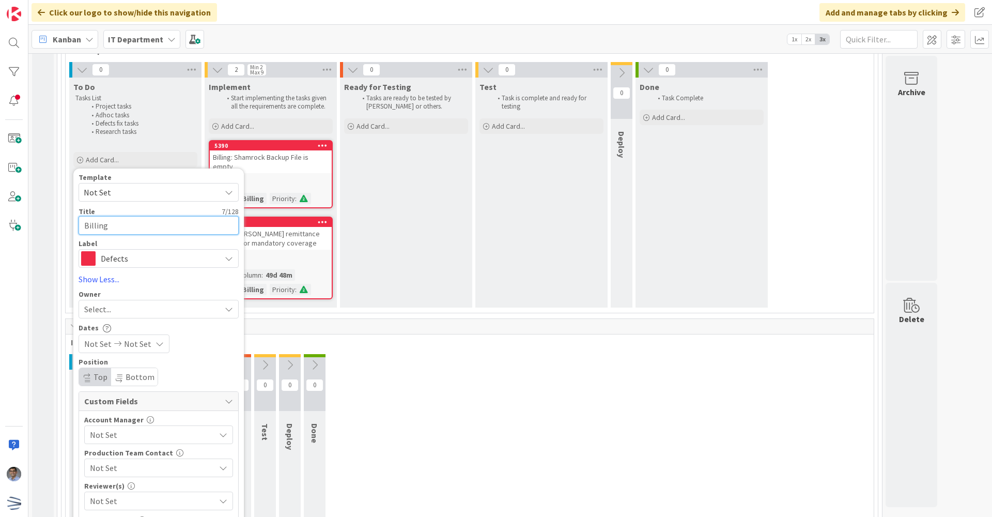
type textarea "x"
type textarea "Billing:"
type textarea "x"
type textarea "Billing:"
type textarea "x"
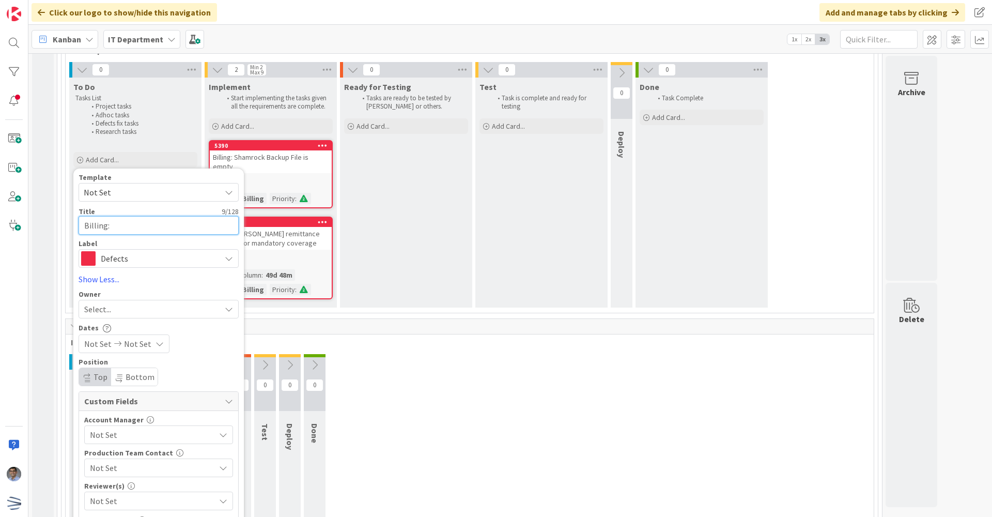
type textarea "Billing: R"
type textarea "x"
type textarea "Billing: Re"
type textarea "x"
type textarea "Billing: Rem"
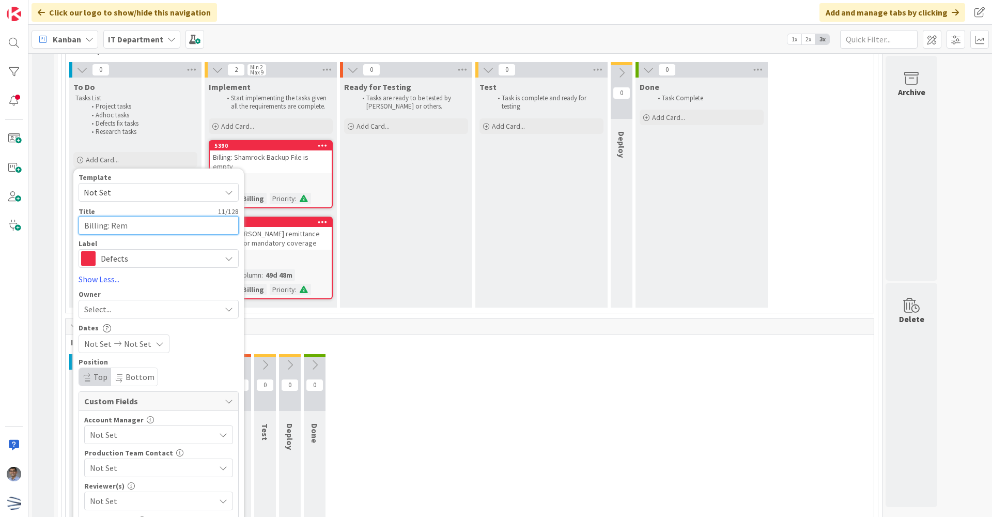
type textarea "x"
type textarea "Billing: Remit"
type textarea "x"
type textarea "Billing: Remitt"
type textarea "x"
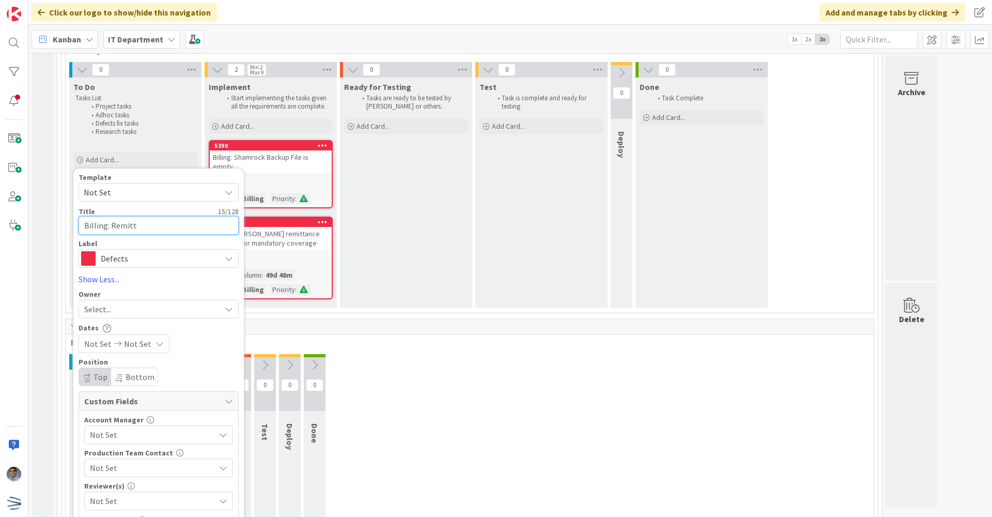
type textarea "Billing: Remitta"
type textarea "x"
type textarea "Billing: Remittan"
type textarea "x"
type textarea "Billing: Remittanc"
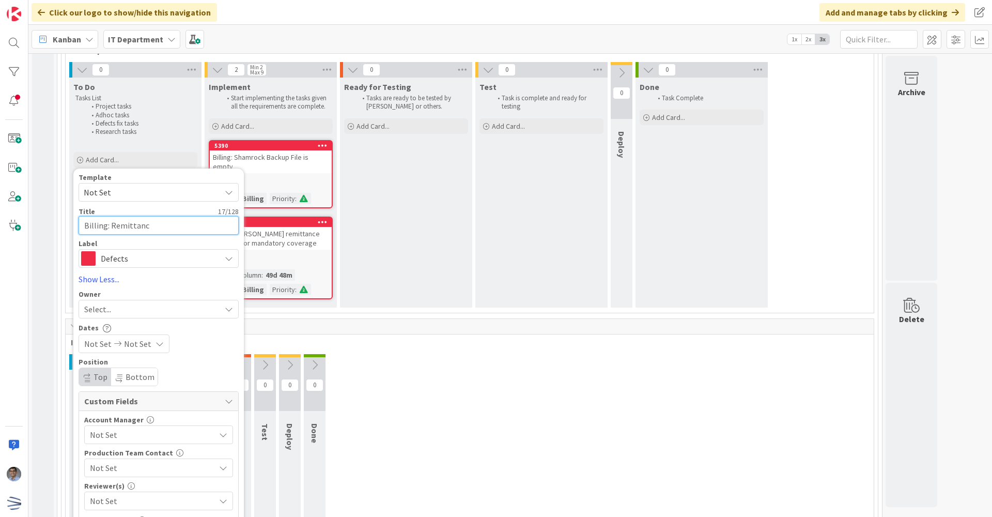
type textarea "x"
type textarea "Billing: Remittance"
type textarea "x"
type textarea "Billing: Remittance"
type textarea "x"
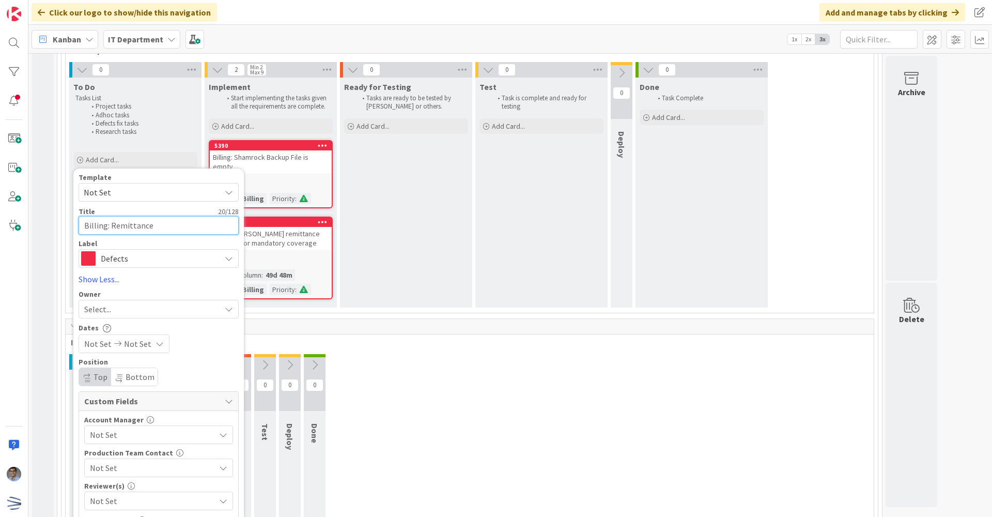
type textarea "Billing: Remittance u"
type textarea "x"
type textarea "Billing: Remittance up"
type textarea "x"
type textarea "Billing: Remittance upl"
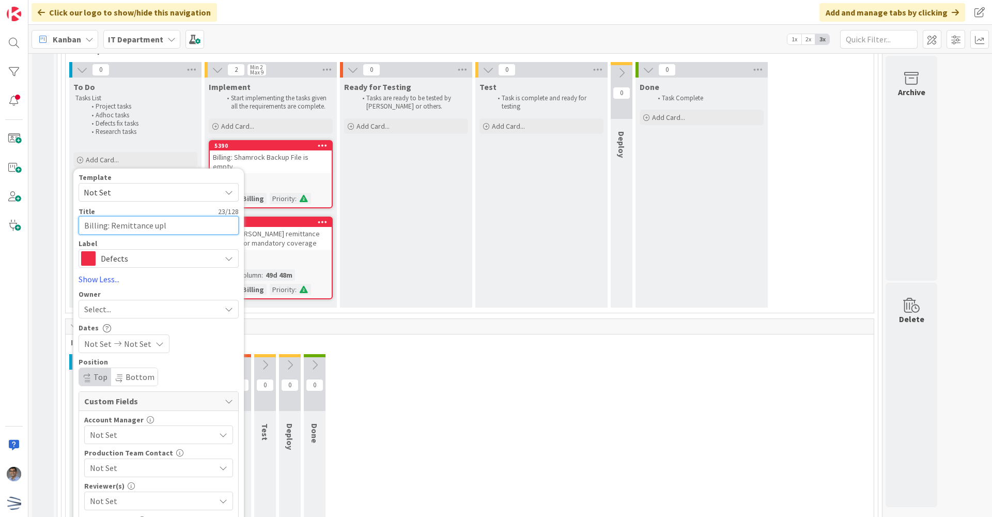
type textarea "x"
type textarea "Billing: Remittance uplo"
type textarea "x"
type textarea "Billing: Remittance uploa"
type textarea "x"
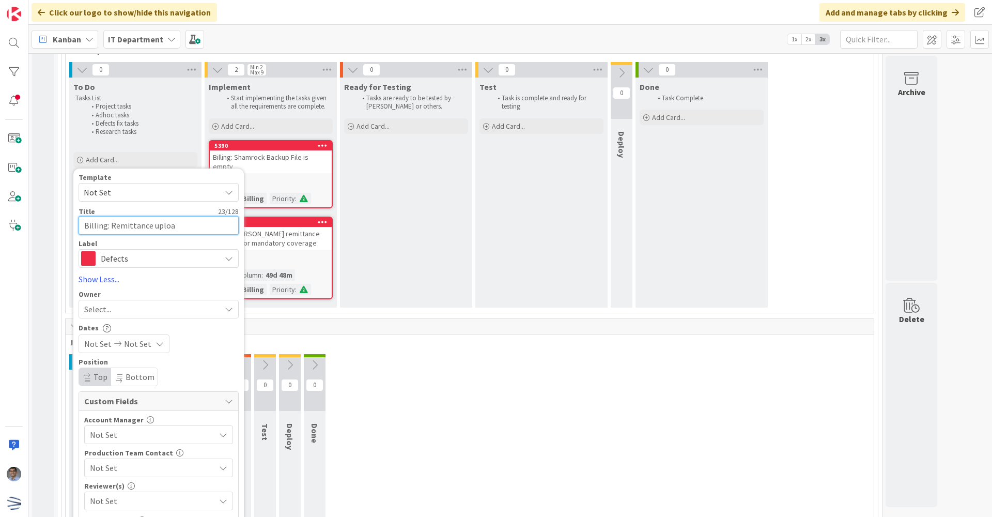
type textarea "Billing: Remittance upload"
type textarea "x"
type textarea "Billing: Remittance upload"
type textarea "x"
type textarea "Billing: Remittance upload f"
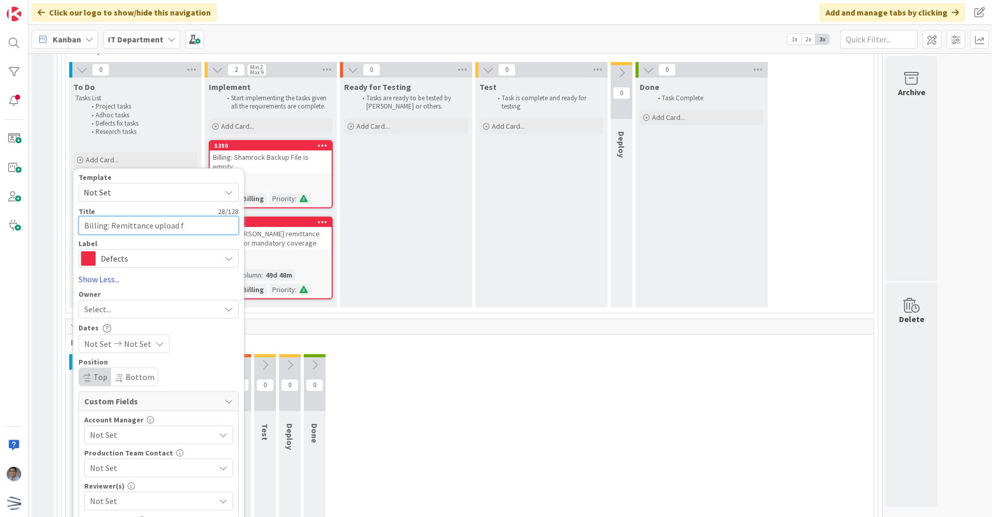
type textarea "x"
type textarea "Billing: Remittance upload fo"
type textarea "x"
type textarea "Billing: Remittance upload for"
type textarea "x"
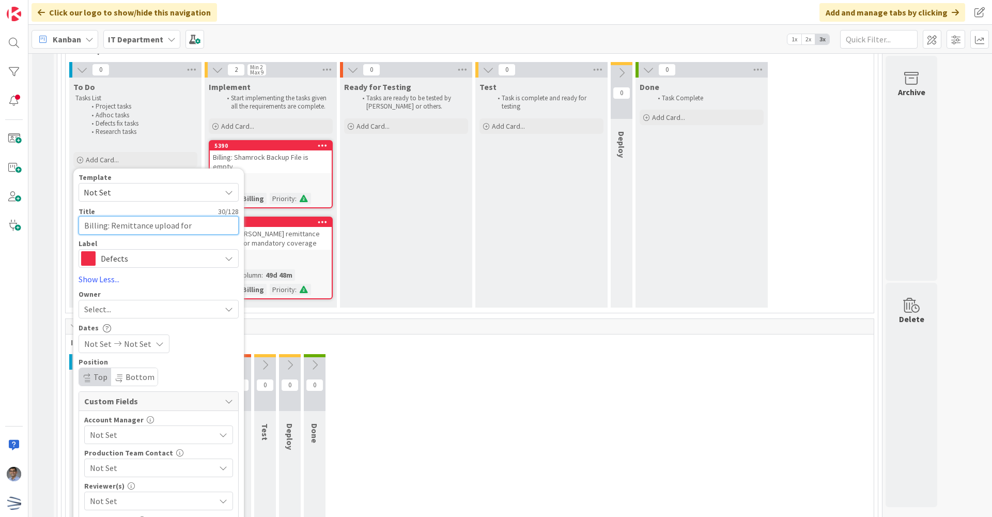
type textarea "Billing: Remittance upload for"
type textarea "x"
type textarea "Billing: Remittance upload for N"
type textarea "x"
type textarea "Billing: Remittance upload for NF"
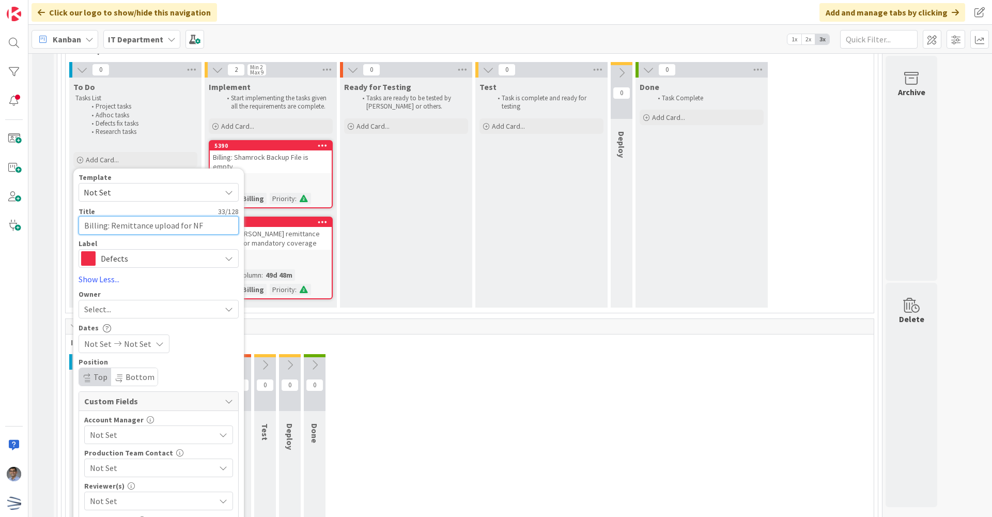
type textarea "x"
type textarea "Billing: Remittance upload for NFP"
click at [146, 315] on div "Select..." at bounding box center [152, 309] width 136 height 12
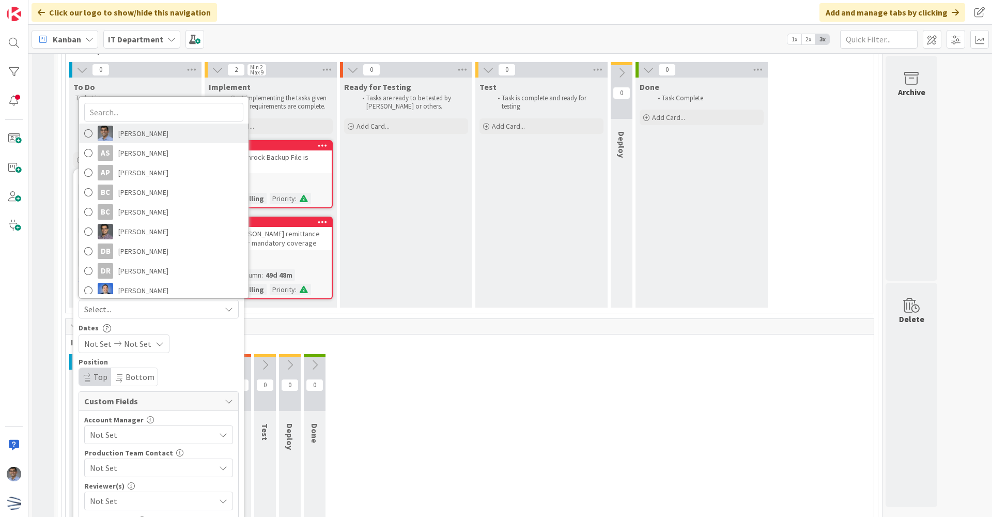
click at [121, 141] on span "[PERSON_NAME]" at bounding box center [143, 133] width 50 height 15
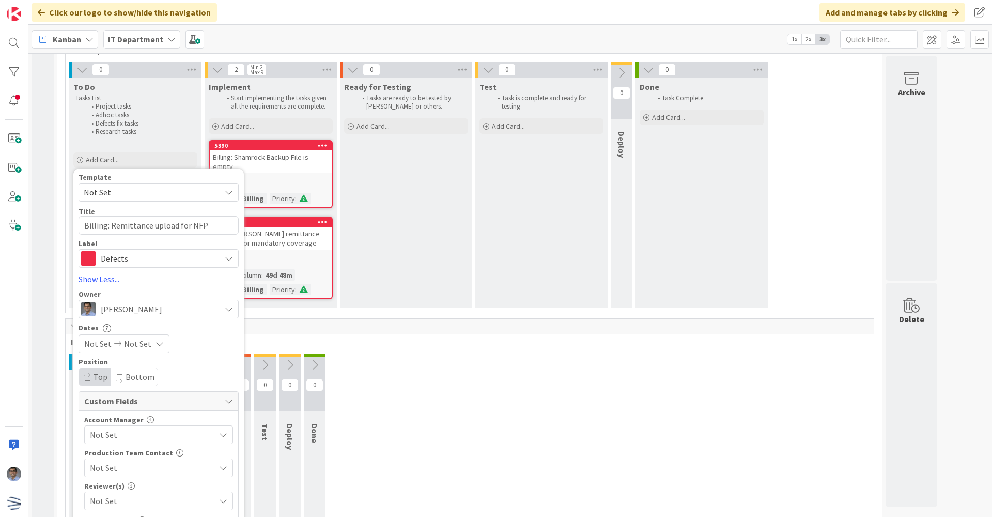
scroll to position [2183, 0]
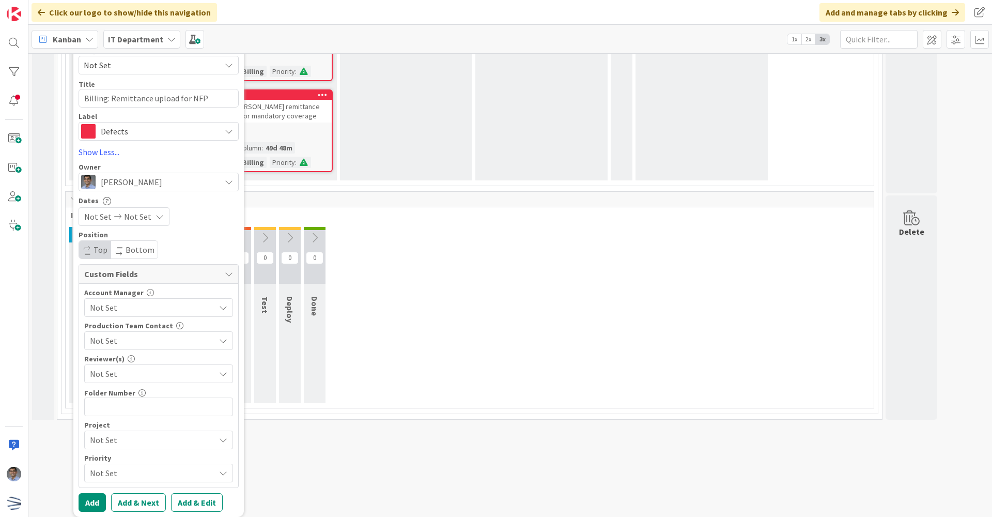
click at [114, 443] on span "Not Set" at bounding box center [150, 439] width 120 height 14
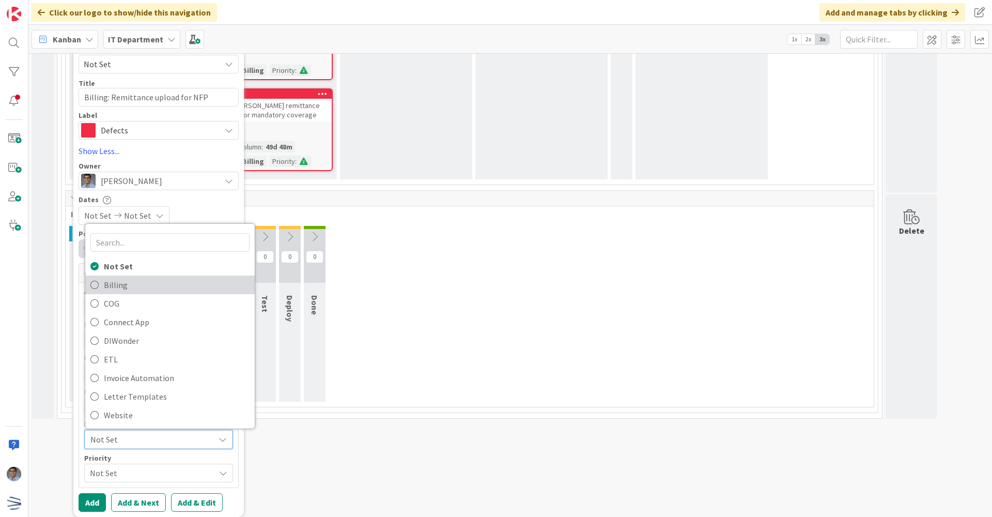
click at [114, 286] on span "Billing" at bounding box center [177, 284] width 146 height 15
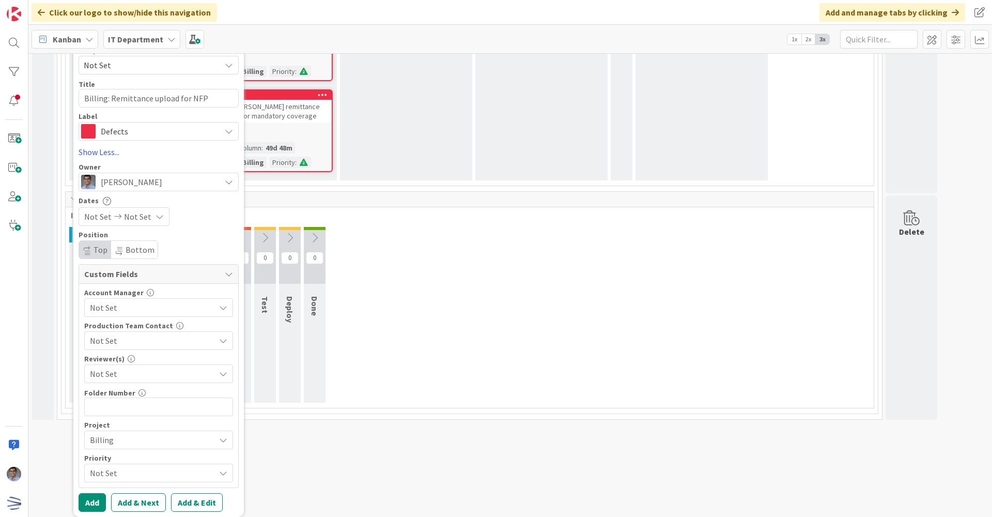
click at [116, 473] on span "Not Set" at bounding box center [150, 472] width 120 height 14
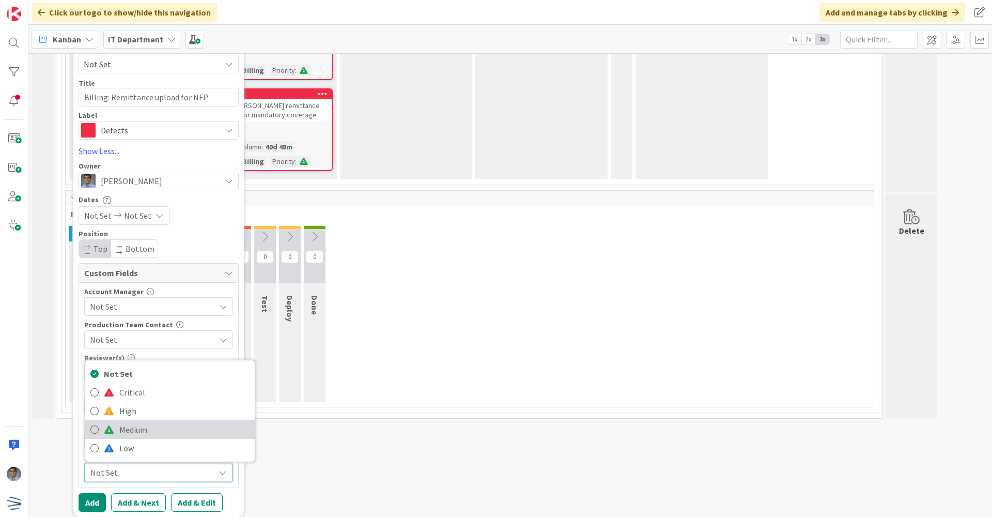
click at [133, 432] on span "Medium" at bounding box center [184, 429] width 130 height 15
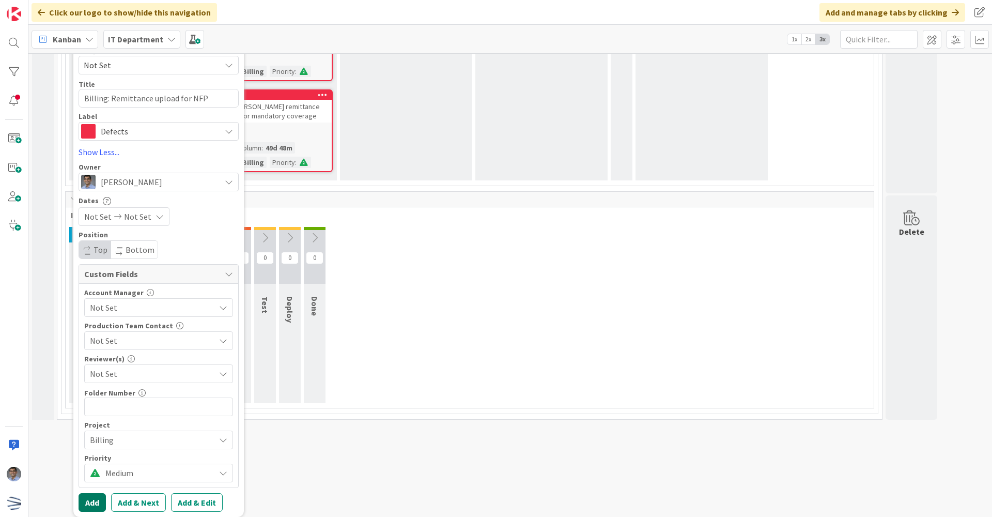
click at [90, 506] on button "Add" at bounding box center [92, 502] width 27 height 19
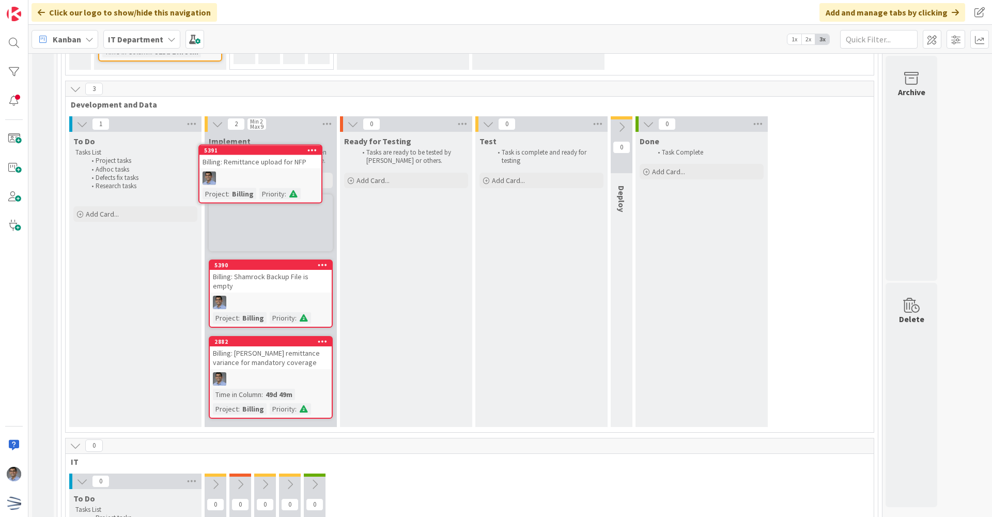
scroll to position [1993, 0]
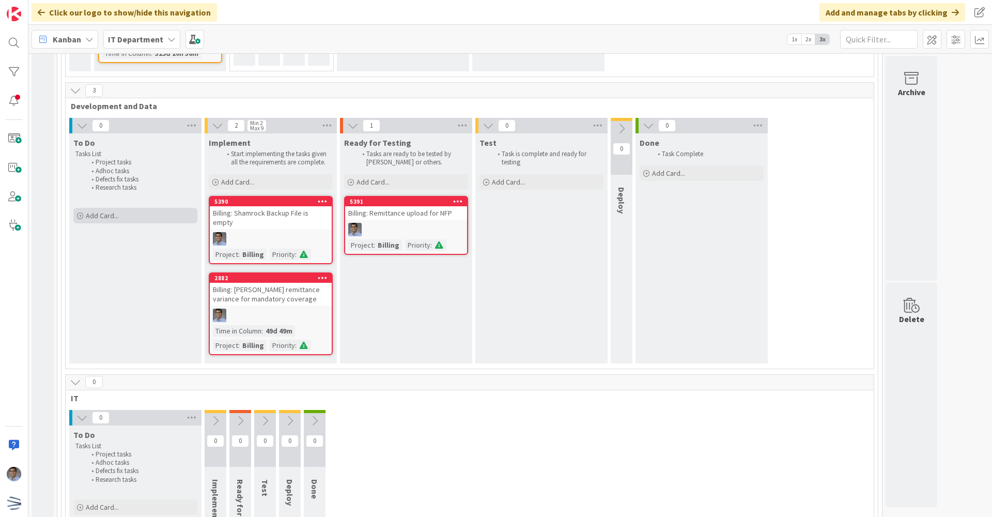
click at [122, 223] on div "Add Card..." at bounding box center [135, 215] width 124 height 15
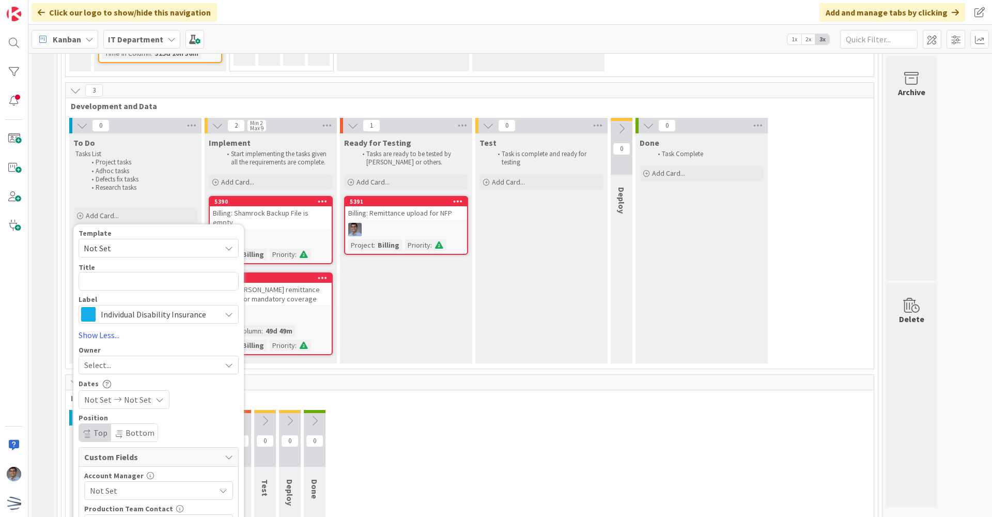
click at [116, 323] on div "Individual Disability Insurance" at bounding box center [159, 314] width 160 height 19
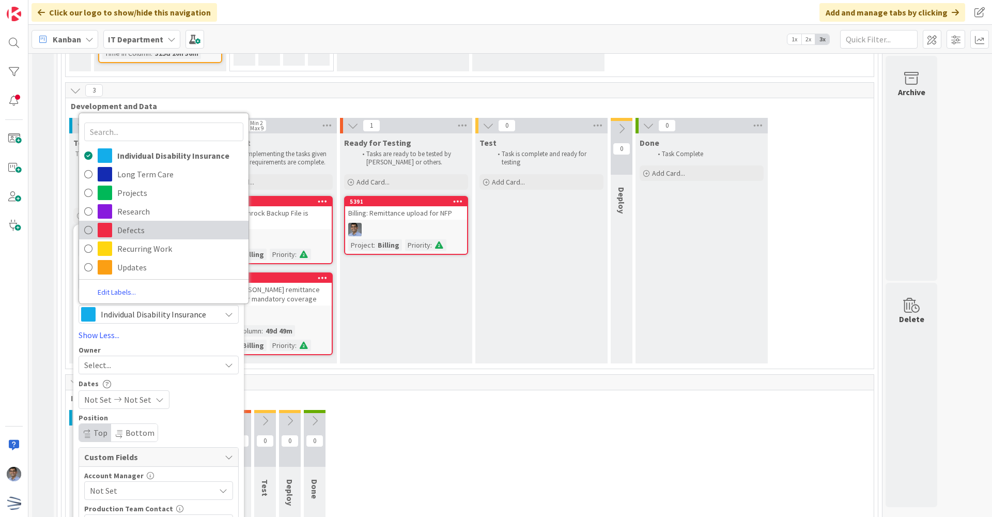
click at [129, 235] on span "Defects" at bounding box center [180, 229] width 126 height 15
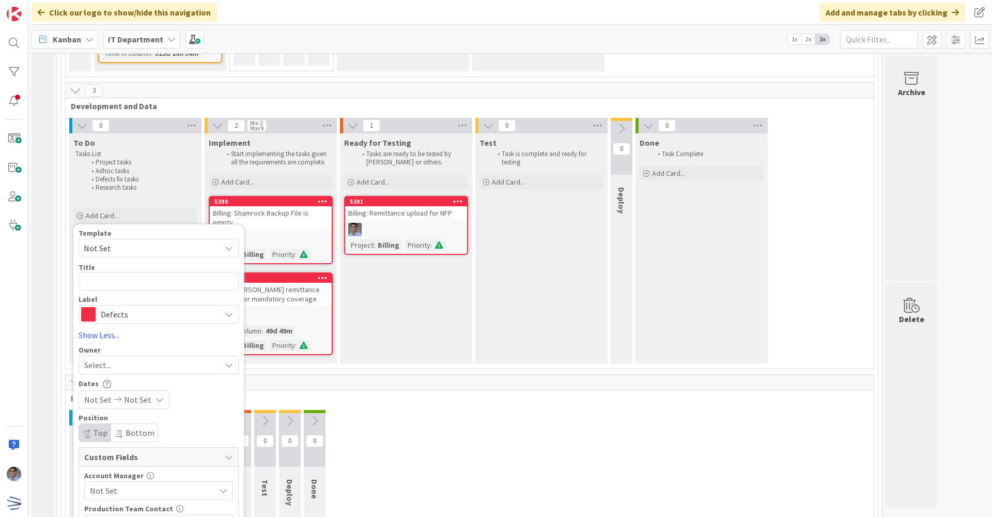
click at [113, 366] on div "Select..." at bounding box center [152, 365] width 136 height 12
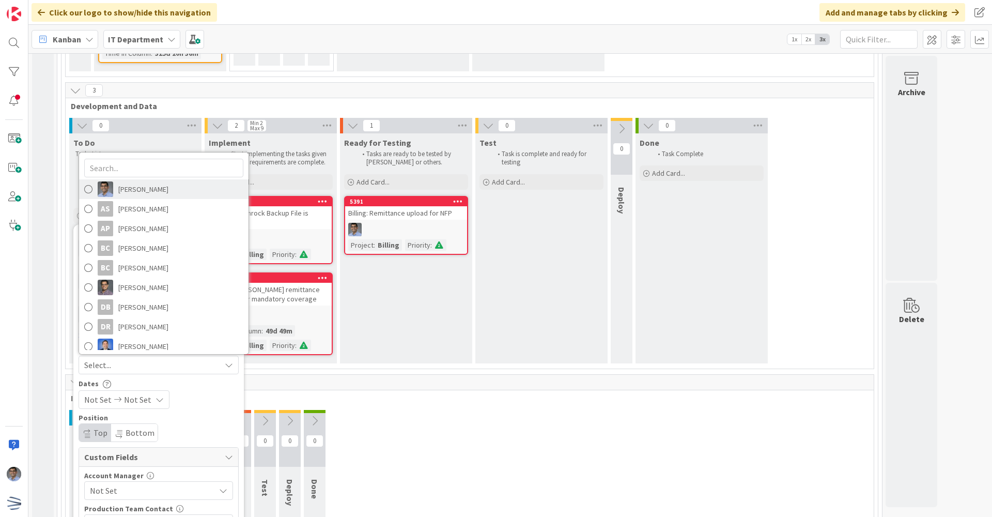
click at [131, 195] on span "[PERSON_NAME]" at bounding box center [143, 188] width 50 height 15
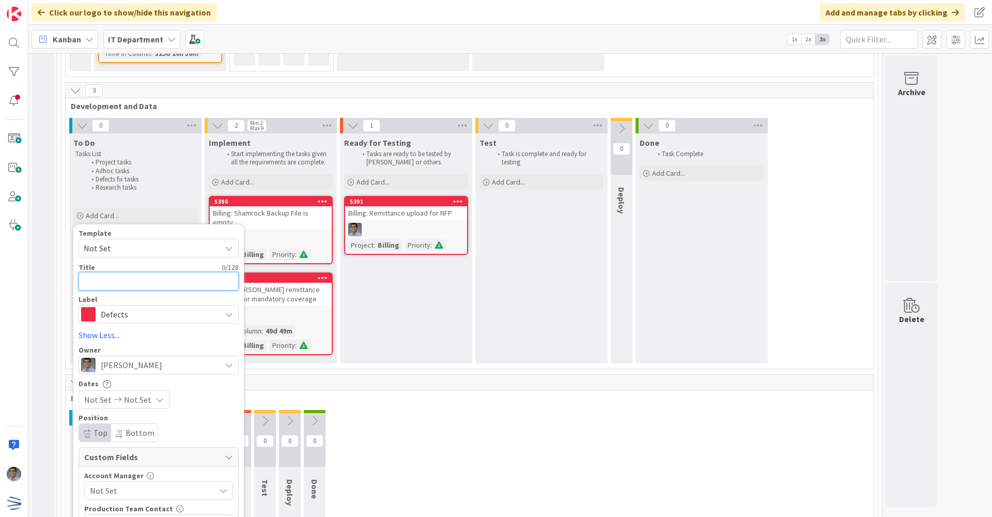
click at [117, 285] on textarea at bounding box center [159, 281] width 160 height 19
type textarea "x"
type textarea "B"
type textarea "x"
type textarea "Bi"
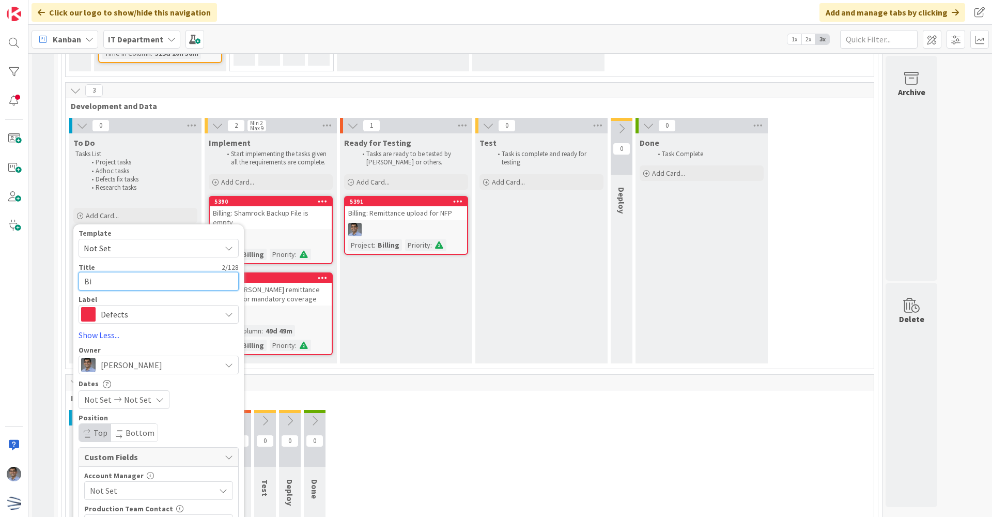
type textarea "x"
type textarea "Bil"
type textarea "x"
type textarea "Bill"
type textarea "x"
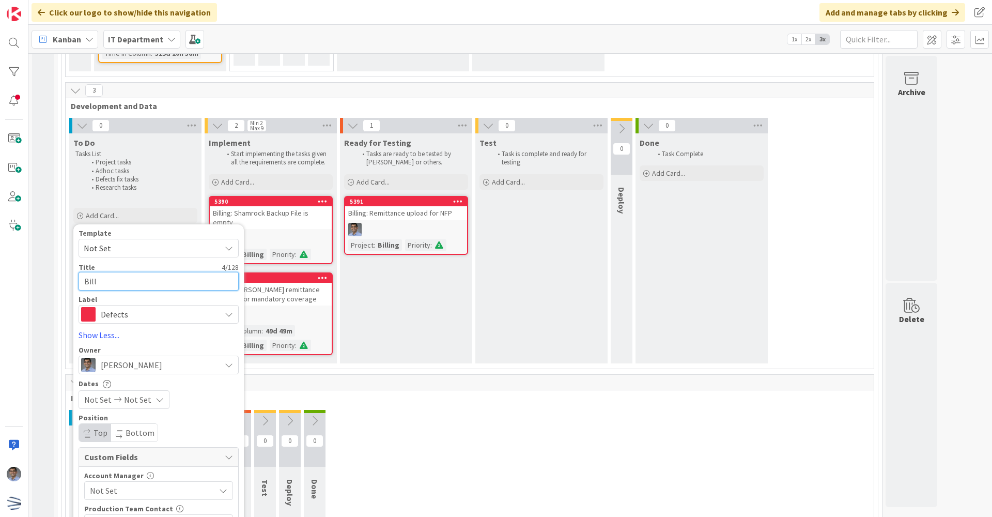
type textarea "Billi"
type textarea "x"
type textarea "Billin"
type textarea "x"
type textarea "Billing"
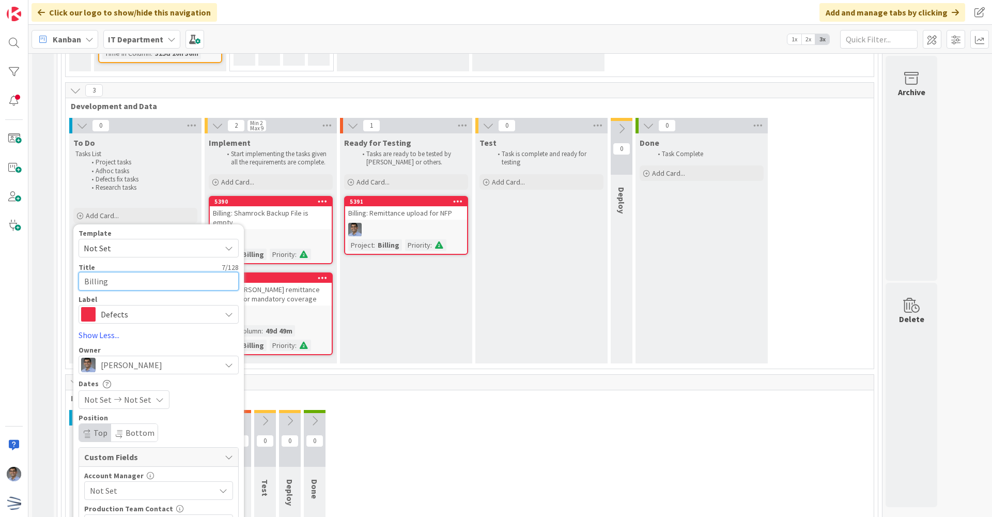
type textarea "x"
type textarea "Billing:"
type textarea "x"
type textarea "Billing:"
type textarea "x"
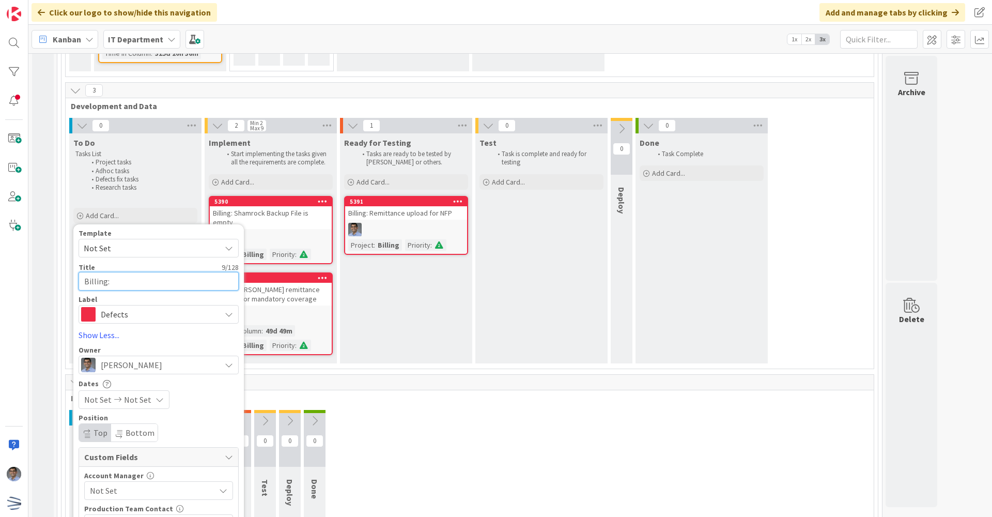
type textarea "Billing: R"
type textarea "x"
type textarea "Billing: Re"
type textarea "x"
type textarea "Billing: Rem"
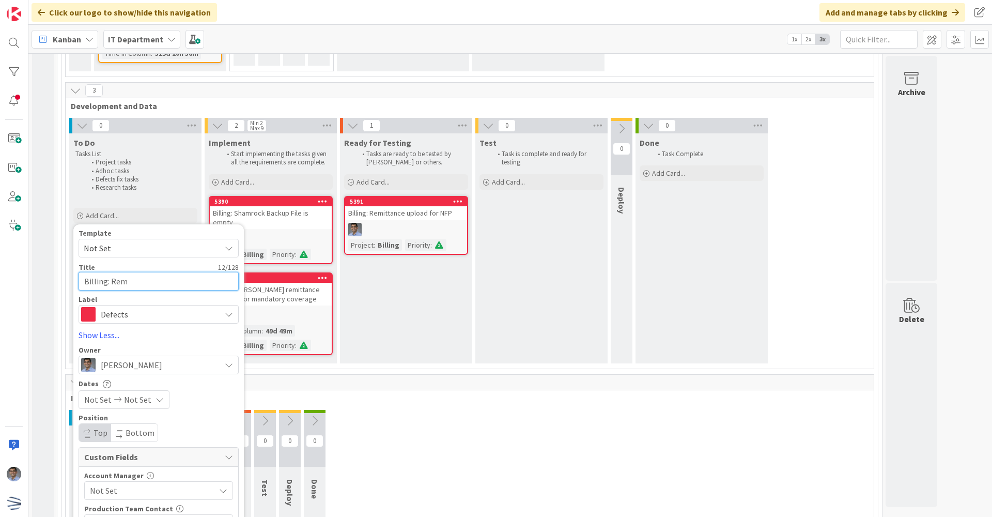
type textarea "x"
type textarea "Billing: Remi"
type textarea "x"
type textarea "Billing: Remit"
type textarea "x"
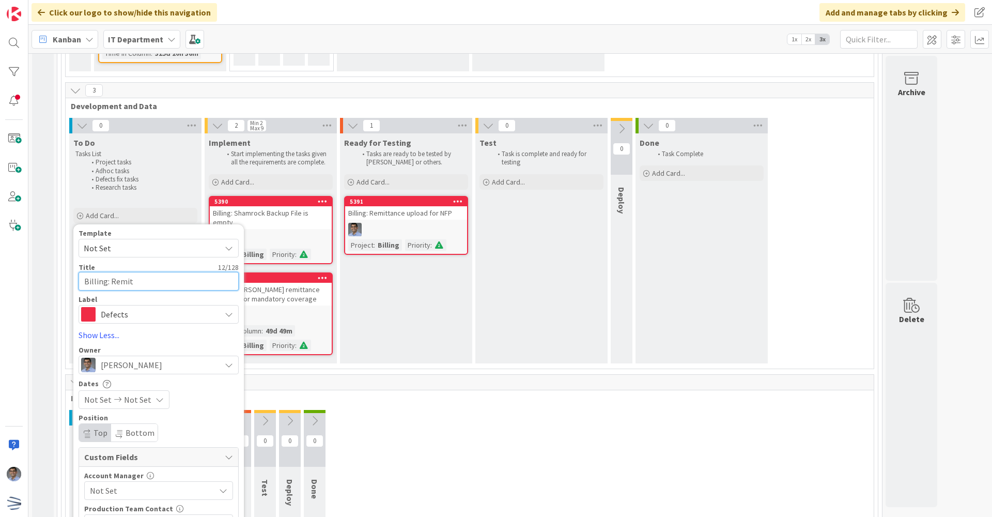
type textarea "Billing: Remitt"
type textarea "x"
type textarea "Billing: Remitta"
type textarea "x"
type textarea "Billing: Remittan"
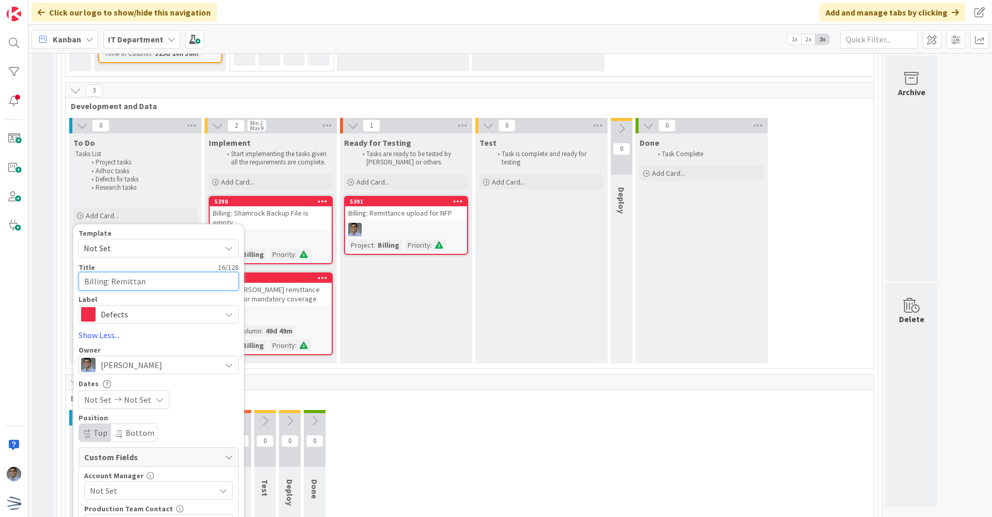
type textarea "x"
type textarea "Billing: Remittanc"
type textarea "x"
type textarea "Billing: Remittance"
type textarea "x"
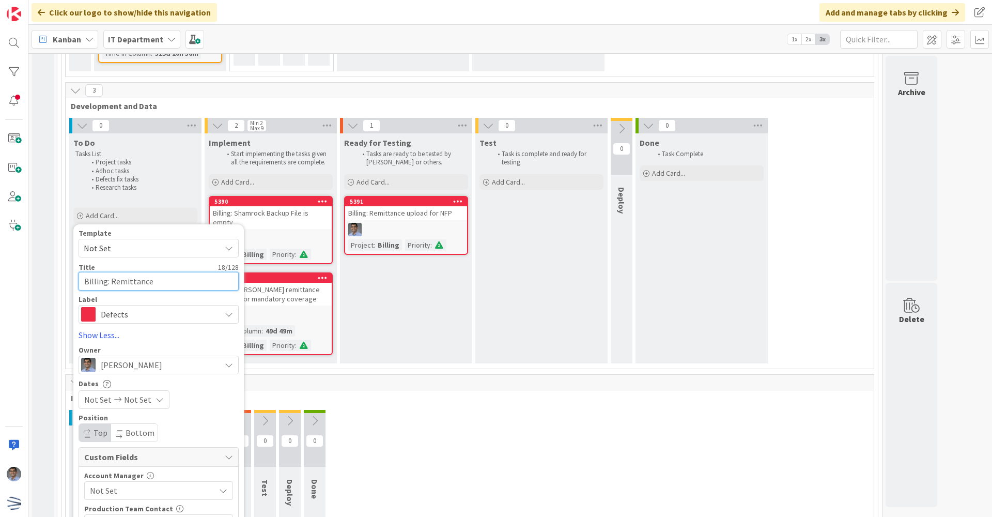
type textarea "Billing: Remittance"
type textarea "x"
type textarea "Billing: Remittance u"
type textarea "x"
type textarea "Billing: Remittance up"
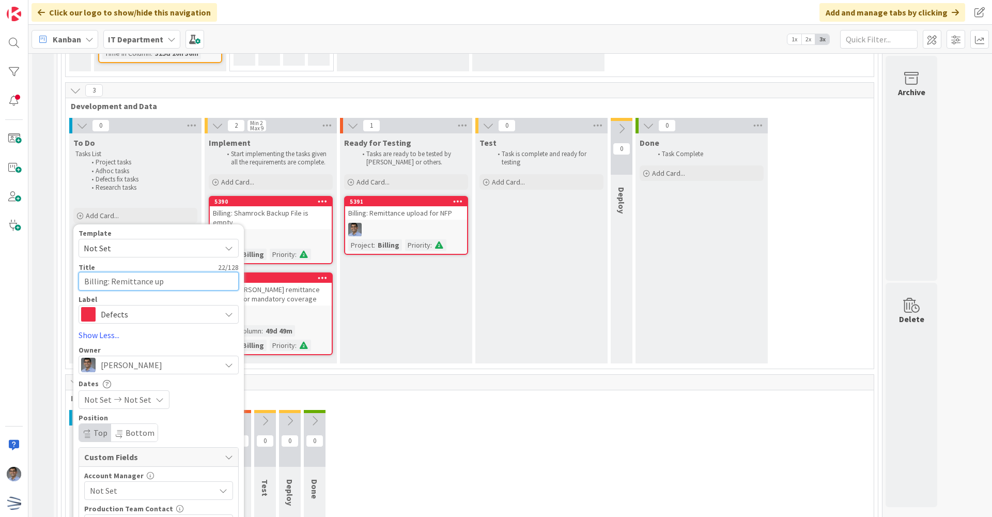
type textarea "x"
type textarea "Billing: Remittance upl"
type textarea "x"
type textarea "Billing: Remittance uploa"
type textarea "x"
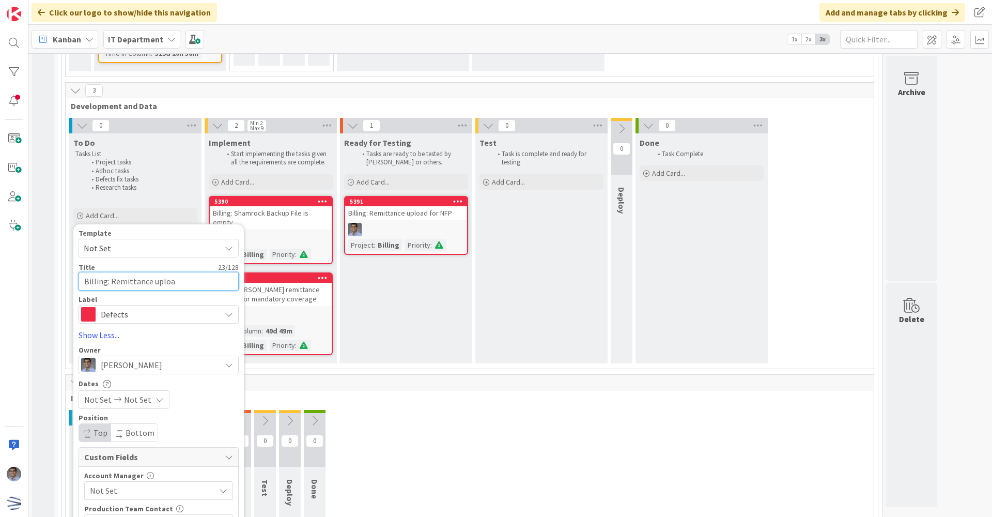
type textarea "Billing: Remittance upload"
type textarea "x"
type textarea "Billing: Remittance upload"
type textarea "x"
type textarea "Billing: Remittance upload f"
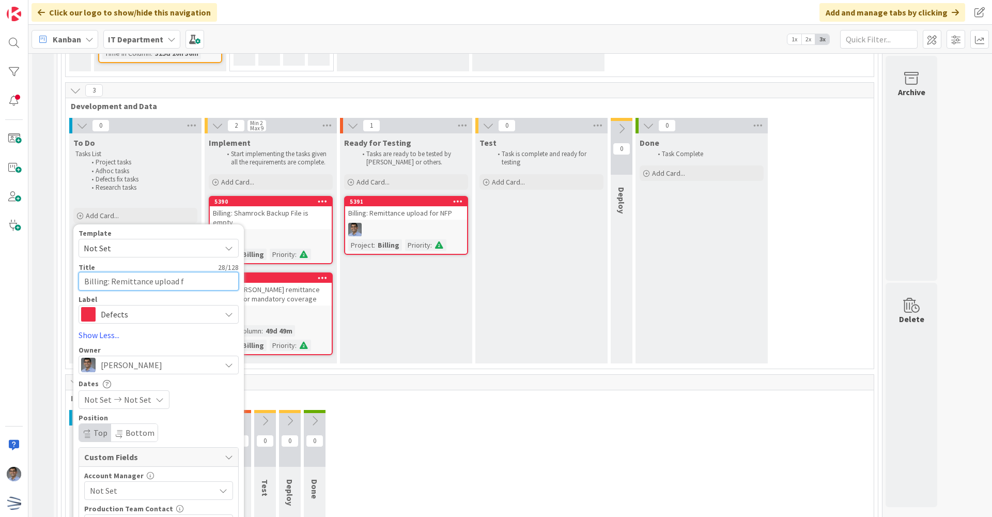
type textarea "x"
type textarea "Billing: Remittance upload fo"
type textarea "x"
type textarea "Billing: Remittance upload for"
type textarea "x"
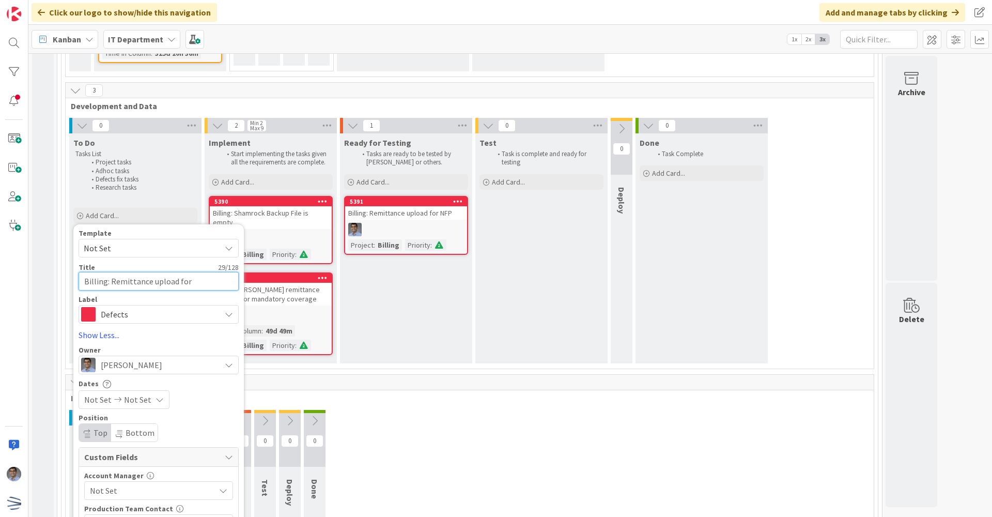
type textarea "Billing: Remittance upload for"
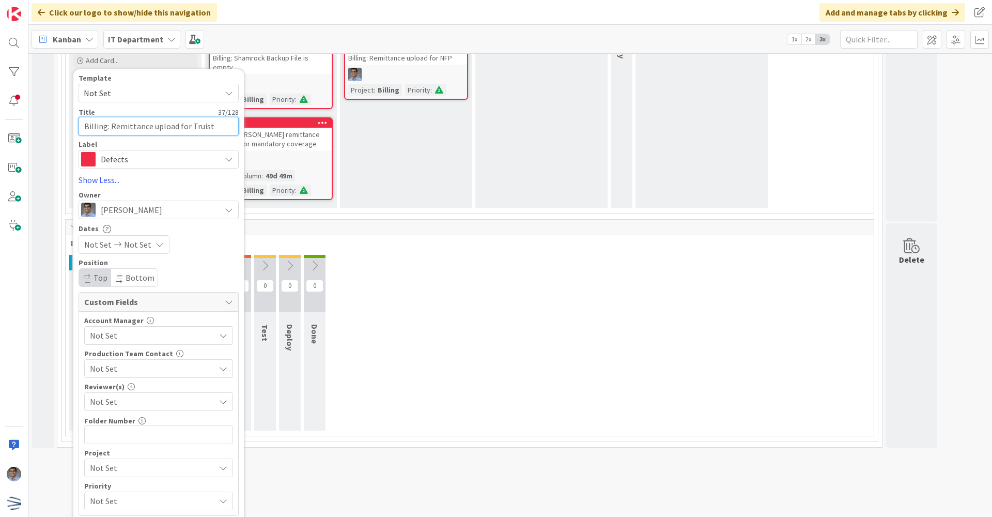
scroll to position [2183, 0]
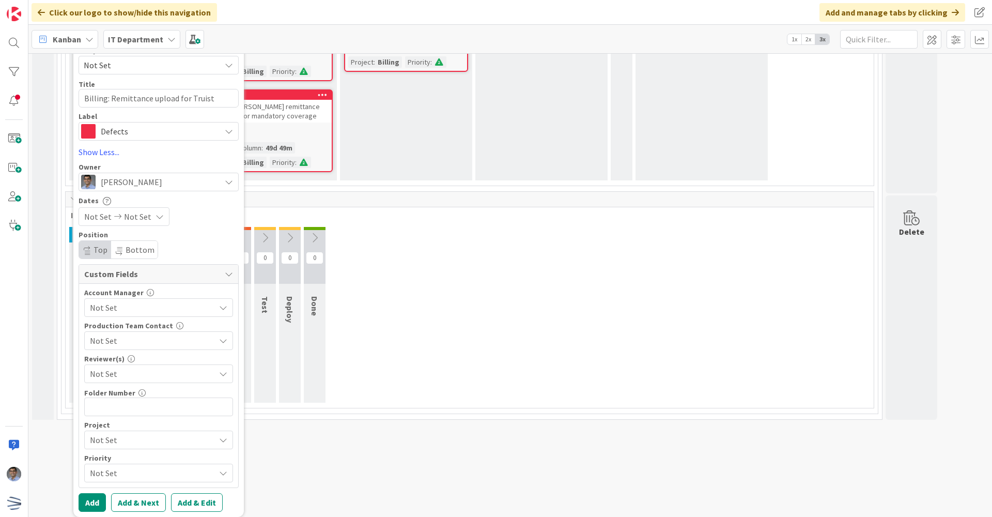
click at [133, 437] on span "Not Set" at bounding box center [150, 439] width 120 height 14
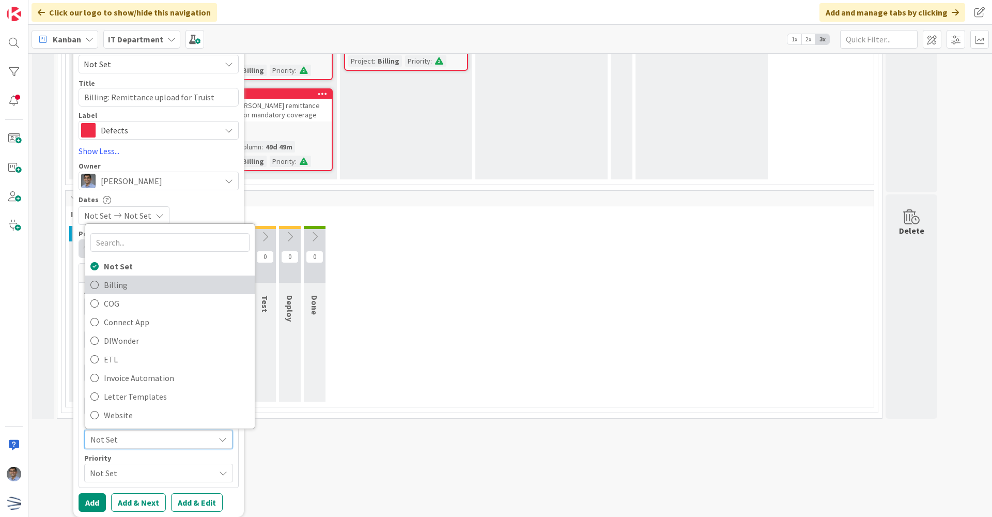
click at [113, 286] on span "Billing" at bounding box center [177, 284] width 146 height 15
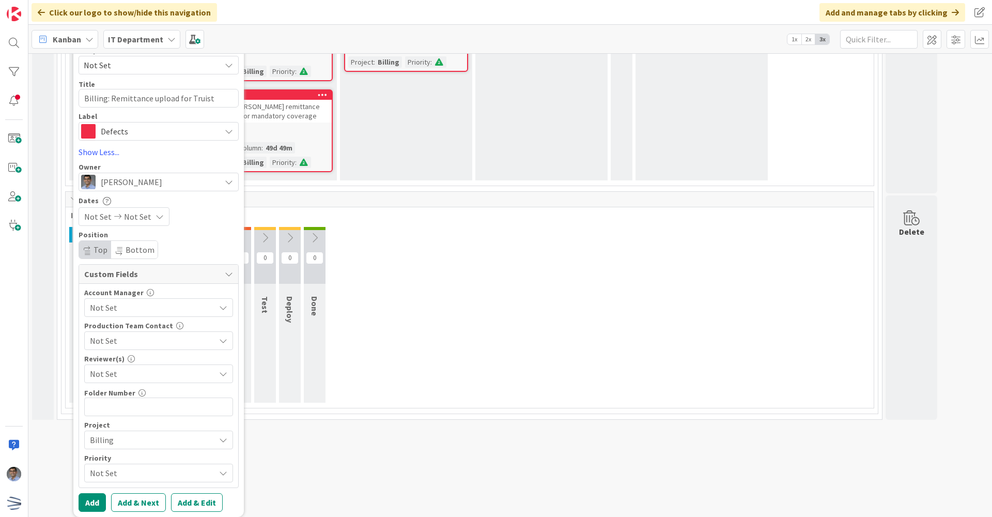
click at [117, 465] on span "Not Set" at bounding box center [150, 472] width 120 height 14
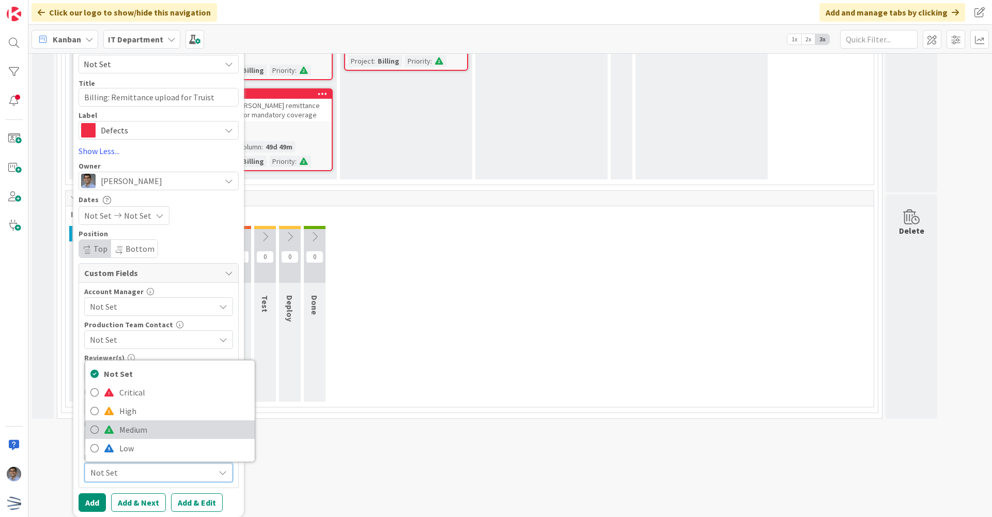
click at [122, 434] on span "Medium" at bounding box center [184, 429] width 130 height 15
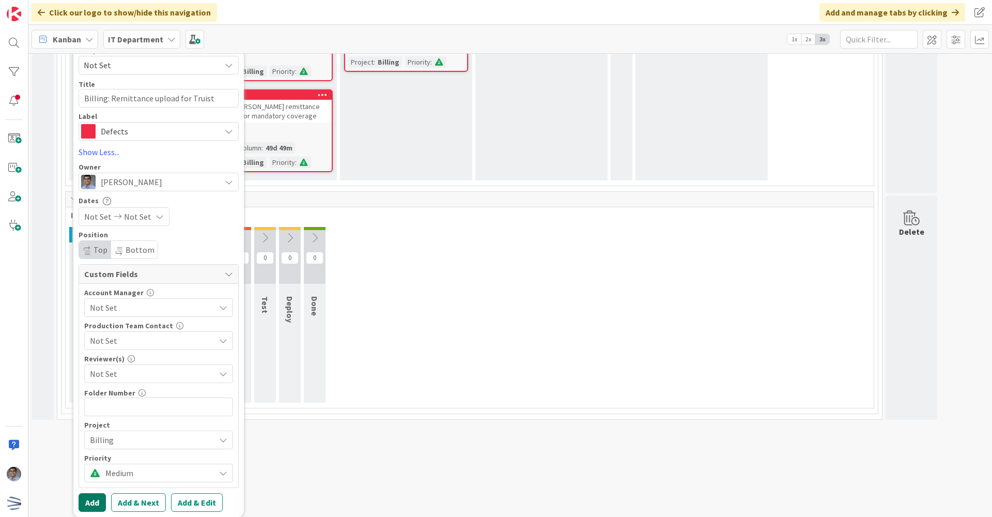
click at [99, 504] on button "Add" at bounding box center [92, 502] width 27 height 19
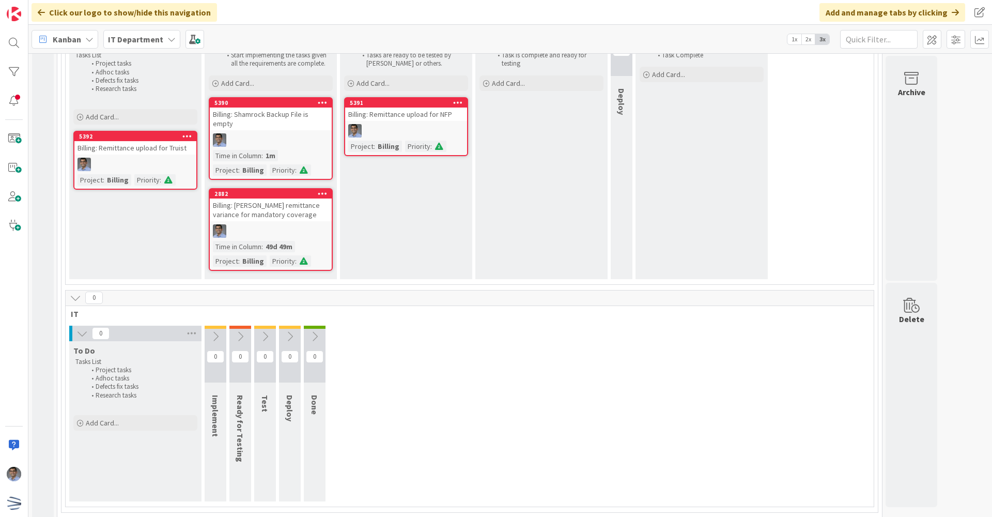
scroll to position [2106, 0]
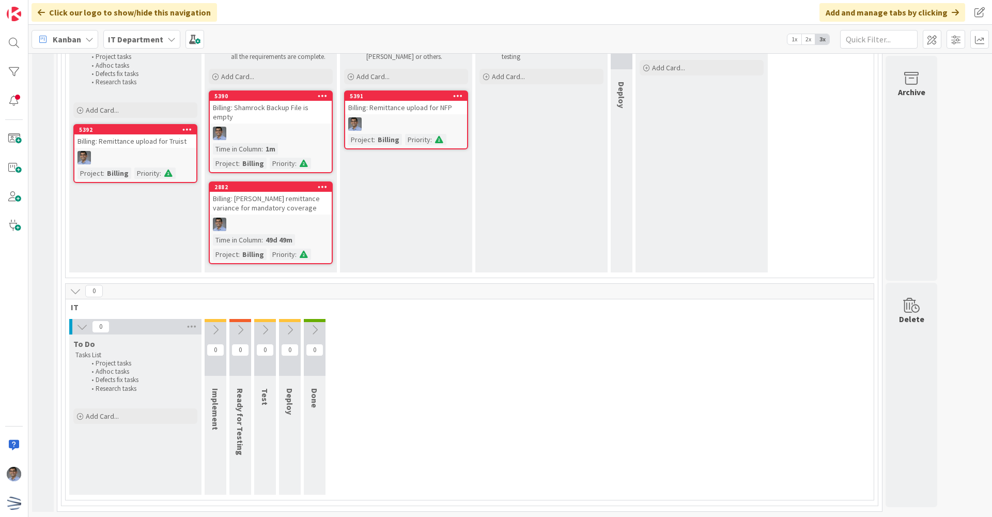
click at [639, 362] on div "0 To Do Tasks List Project tasks Adhoc tasks Defects fix tasks Research tasks A…" at bounding box center [470, 409] width 804 height 181
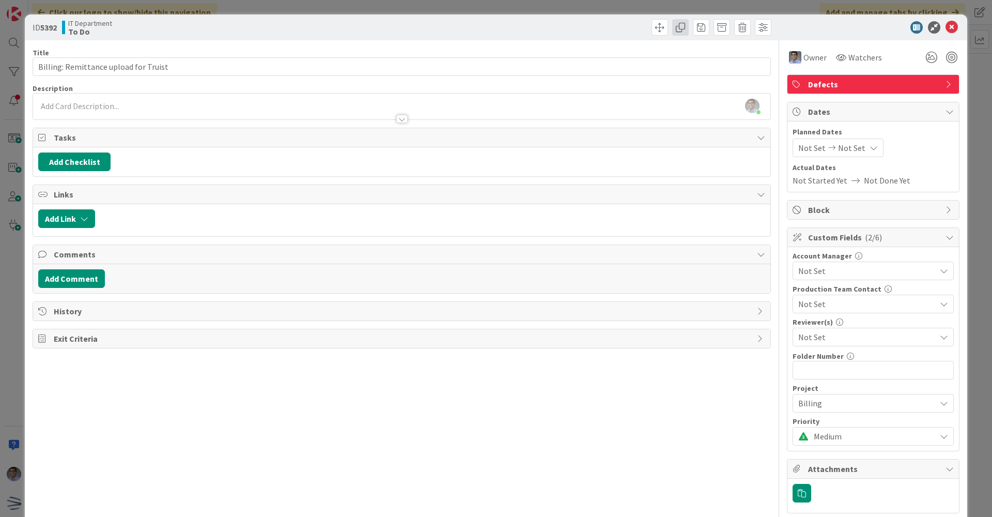
drag, startPoint x: 151, startPoint y: 237, endPoint x: 674, endPoint y: 29, distance: 561.9
click at [674, 29] on span at bounding box center [680, 27] width 17 height 17
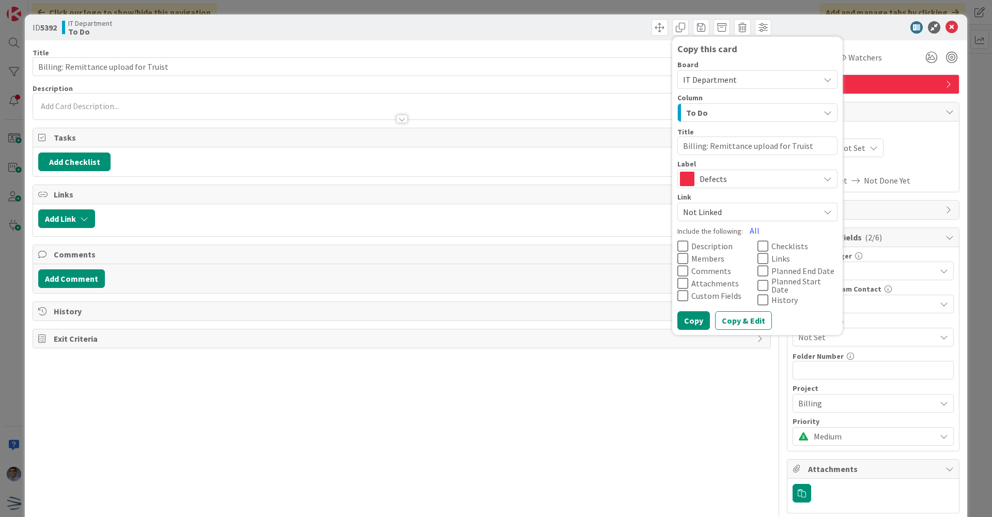
click at [792, 146] on textarea "Billing: Remittance upload for Truist" at bounding box center [757, 145] width 160 height 19
click at [753, 313] on button "Copy & Edit" at bounding box center [743, 320] width 57 height 19
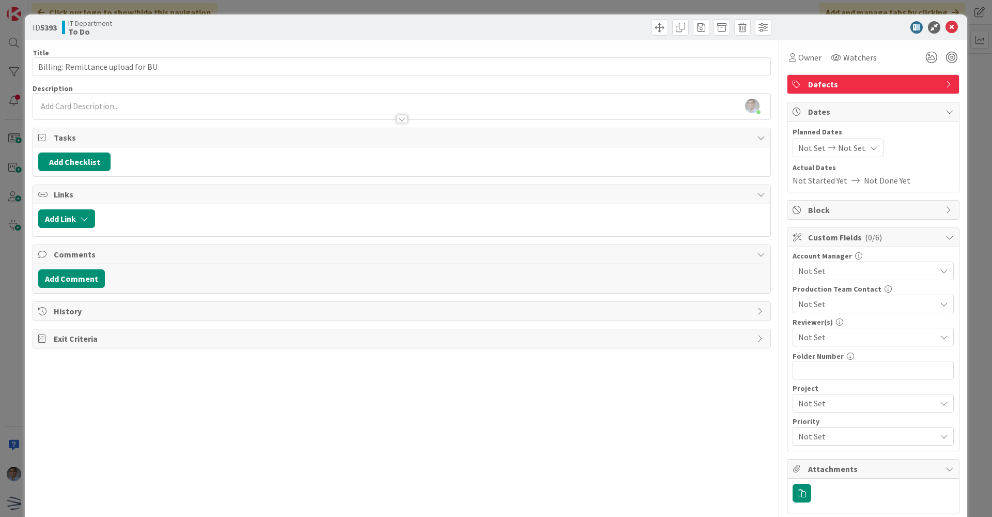
click at [947, 29] on icon at bounding box center [951, 27] width 12 height 12
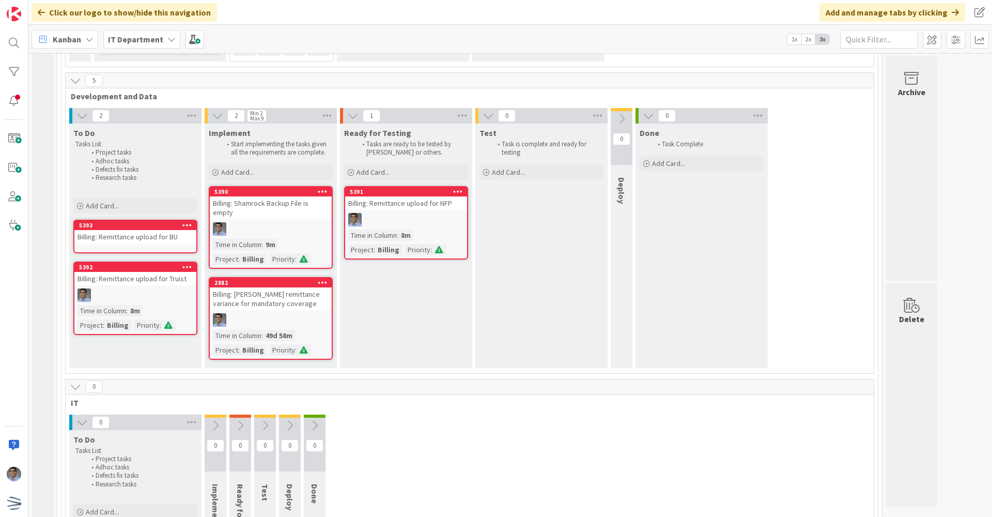
click at [153, 242] on div "Billing: Remittance upload for BU" at bounding box center [135, 236] width 122 height 13
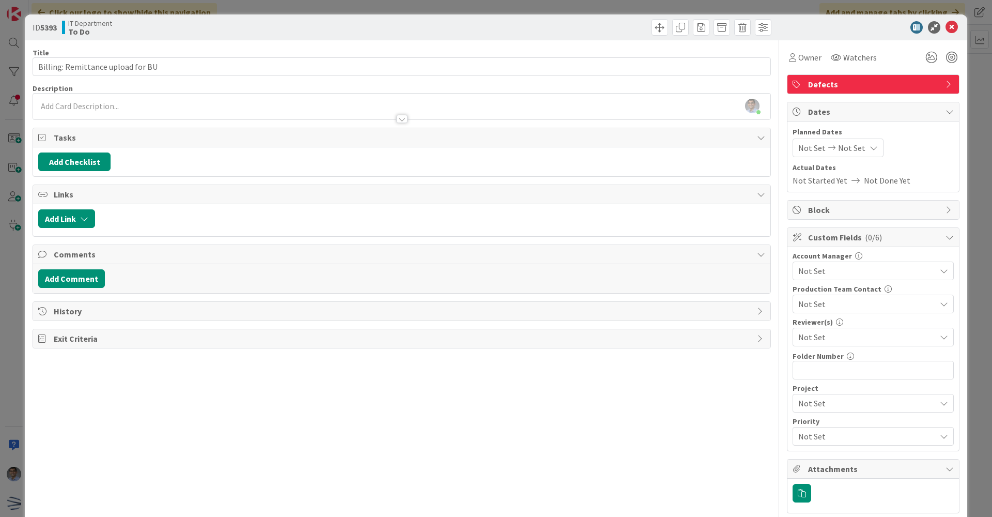
click at [820, 399] on span "Not Set" at bounding box center [864, 403] width 132 height 14
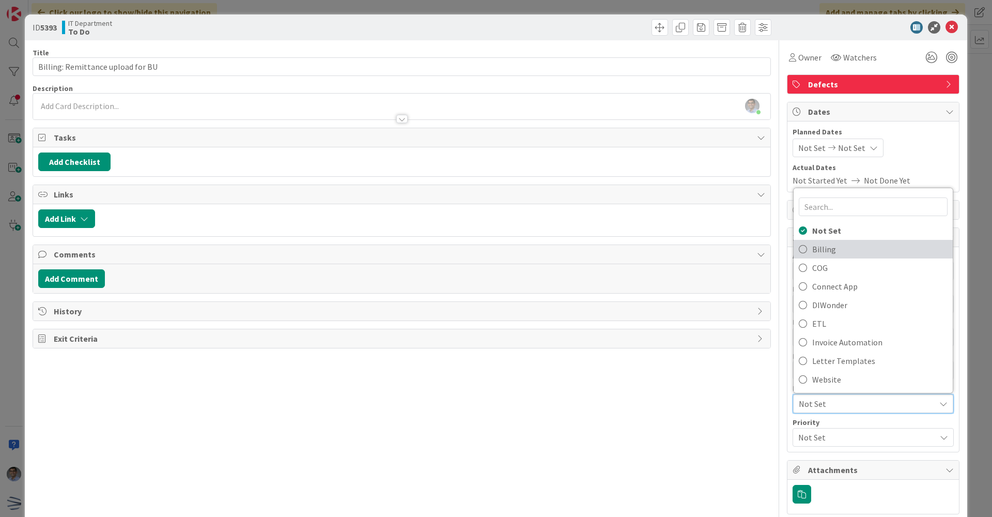
click at [819, 253] on span "Billing" at bounding box center [879, 248] width 135 height 15
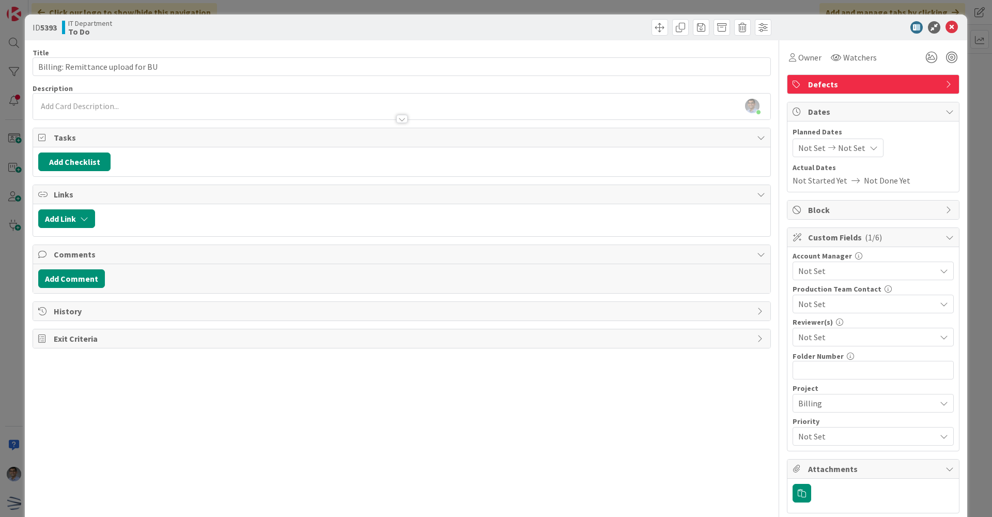
click at [822, 435] on span "Not Set" at bounding box center [864, 436] width 132 height 14
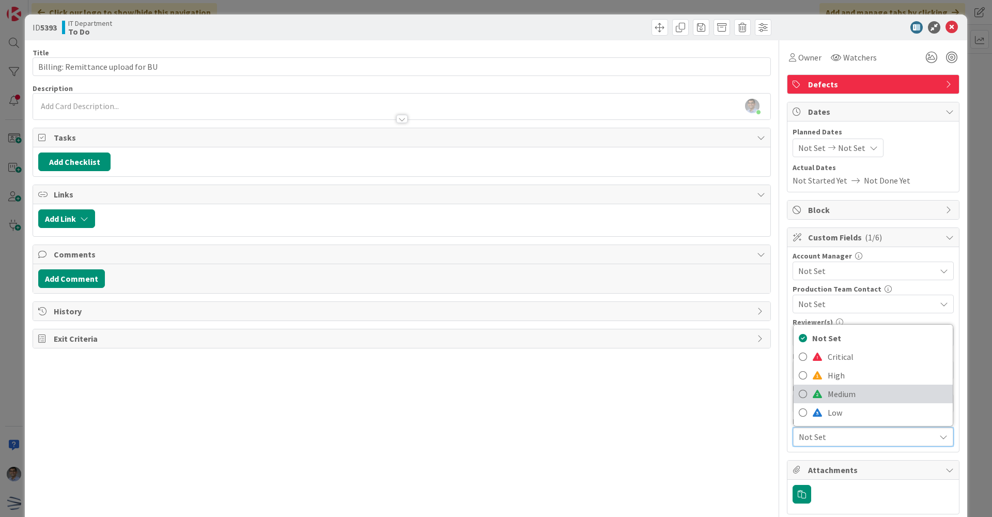
click at [838, 391] on span "Medium" at bounding box center [888, 393] width 120 height 15
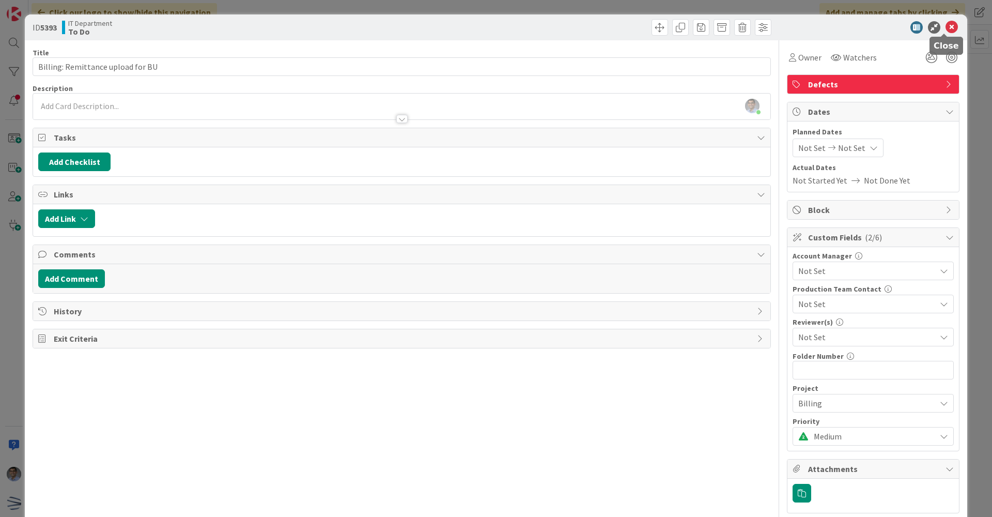
click at [949, 23] on icon at bounding box center [951, 27] width 12 height 12
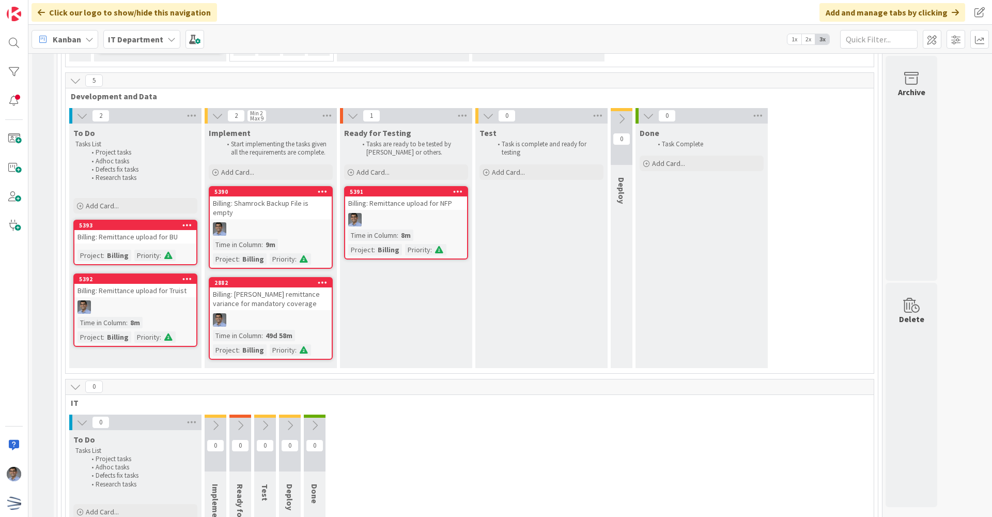
click at [132, 243] on div "Billing: Remittance upload for BU" at bounding box center [135, 236] width 122 height 13
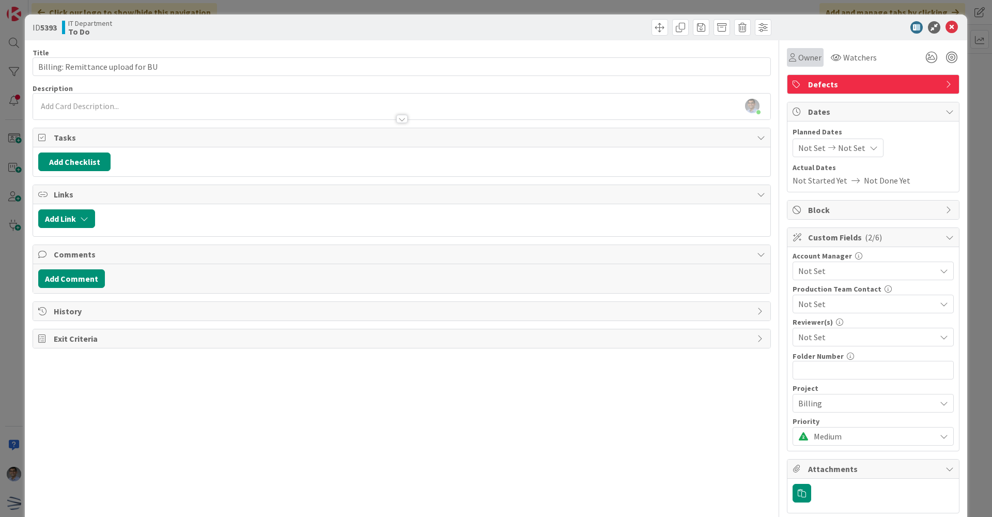
click at [798, 56] on span "Owner" at bounding box center [809, 57] width 23 height 12
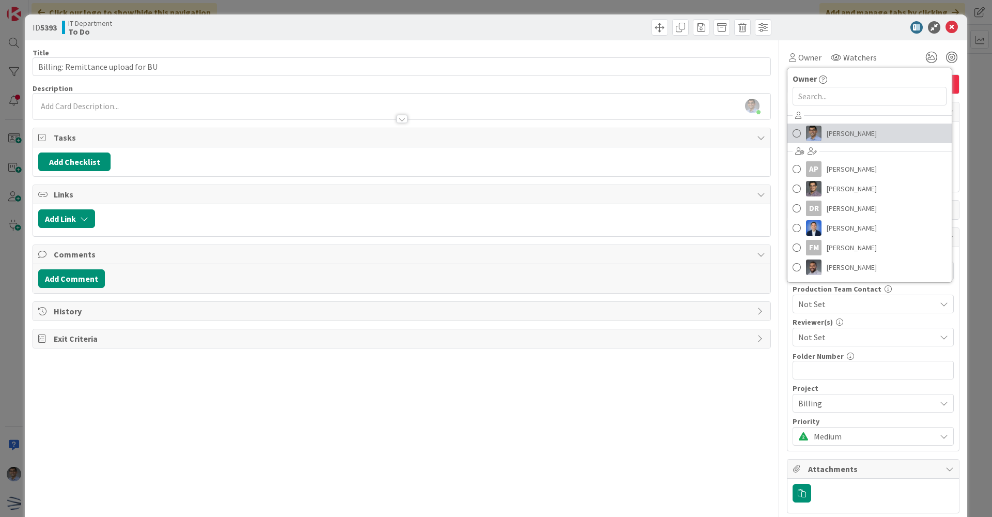
click at [827, 137] on span "[PERSON_NAME]" at bounding box center [852, 133] width 50 height 15
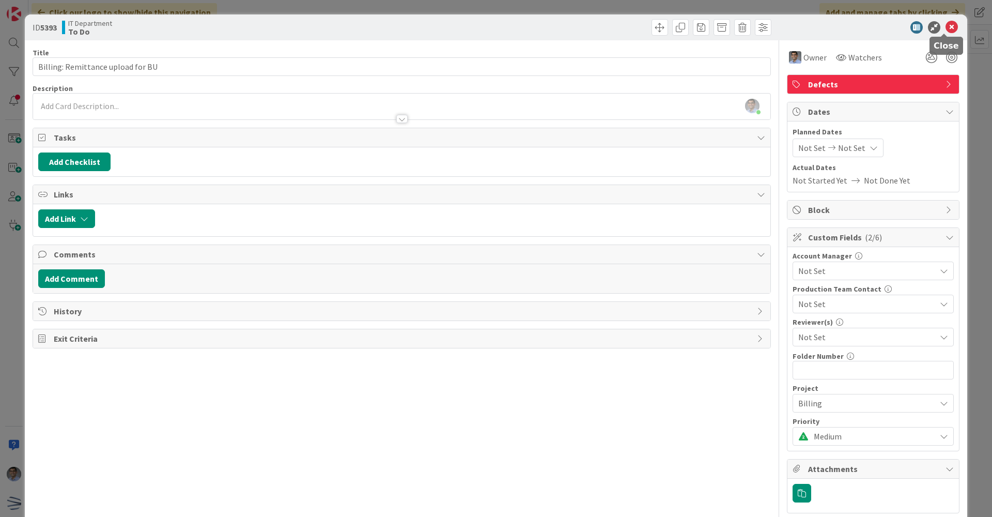
click at [945, 30] on icon at bounding box center [951, 27] width 12 height 12
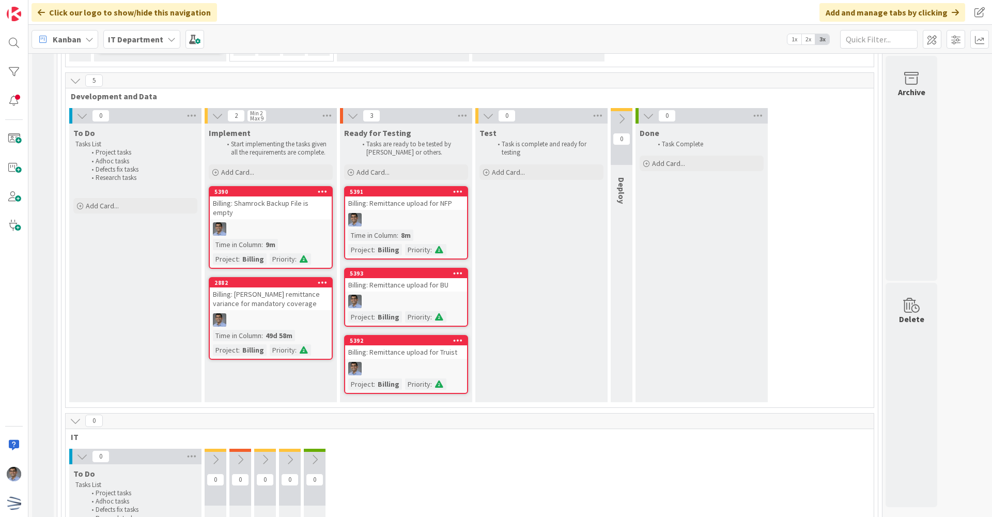
drag, startPoint x: 300, startPoint y: 200, endPoint x: 412, endPoint y: 323, distance: 166.0
